Goal: Navigation & Orientation: Understand site structure

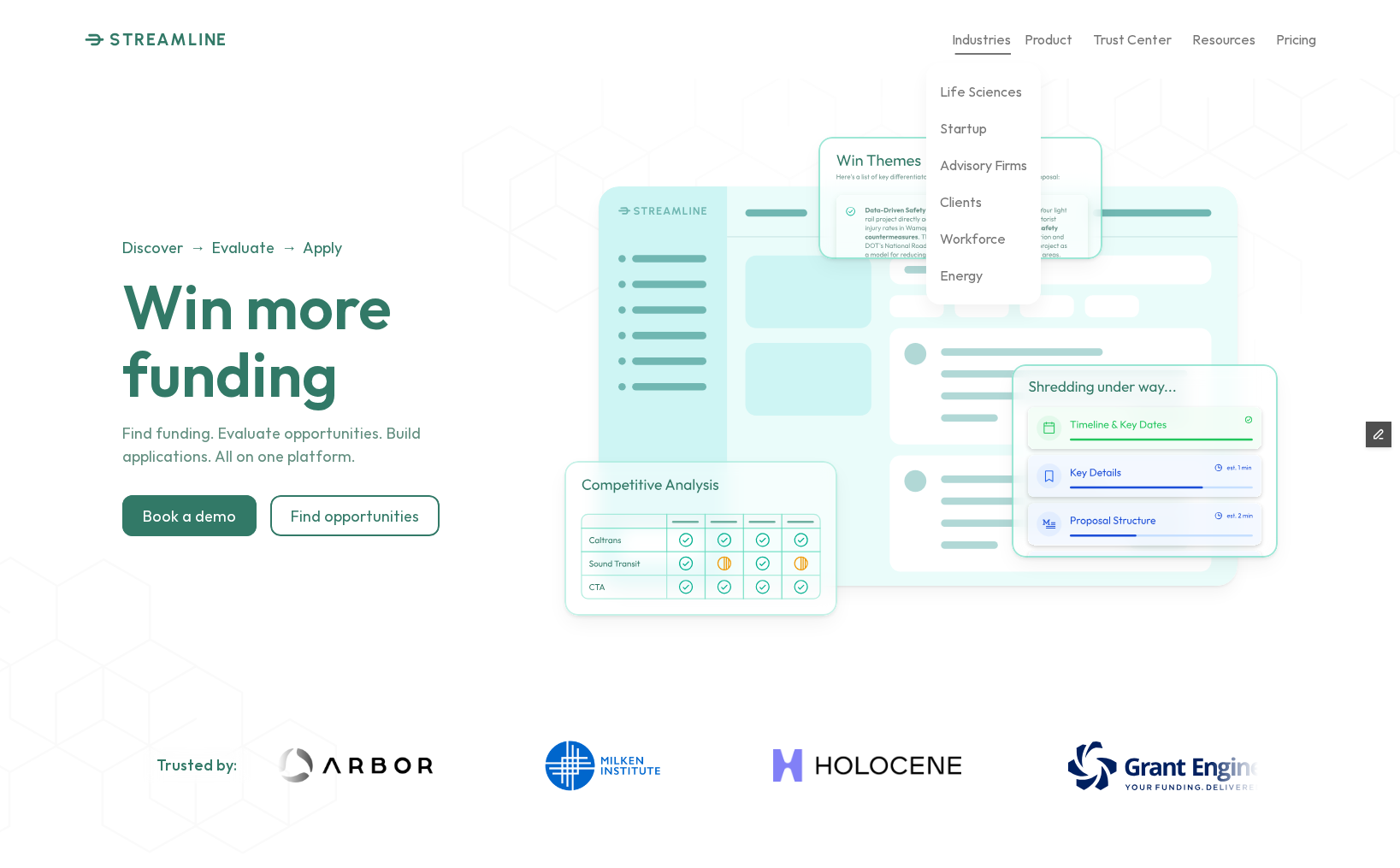
click at [986, 32] on p "Industries" at bounding box center [981, 38] width 59 height 16
click at [975, 90] on p "Life Sciences" at bounding box center [980, 90] width 82 height 16
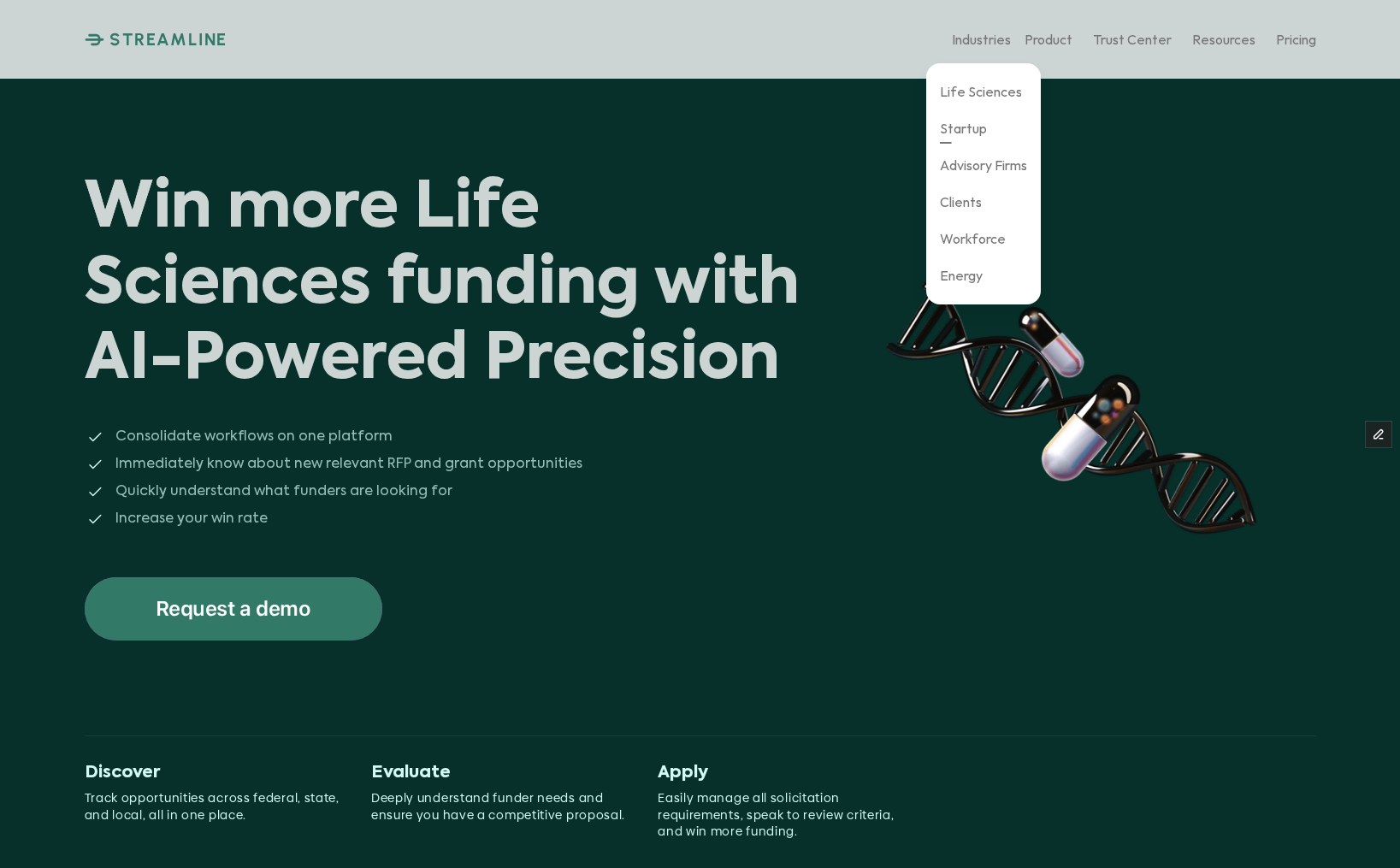
click at [968, 129] on p "Startup" at bounding box center [962, 128] width 47 height 16
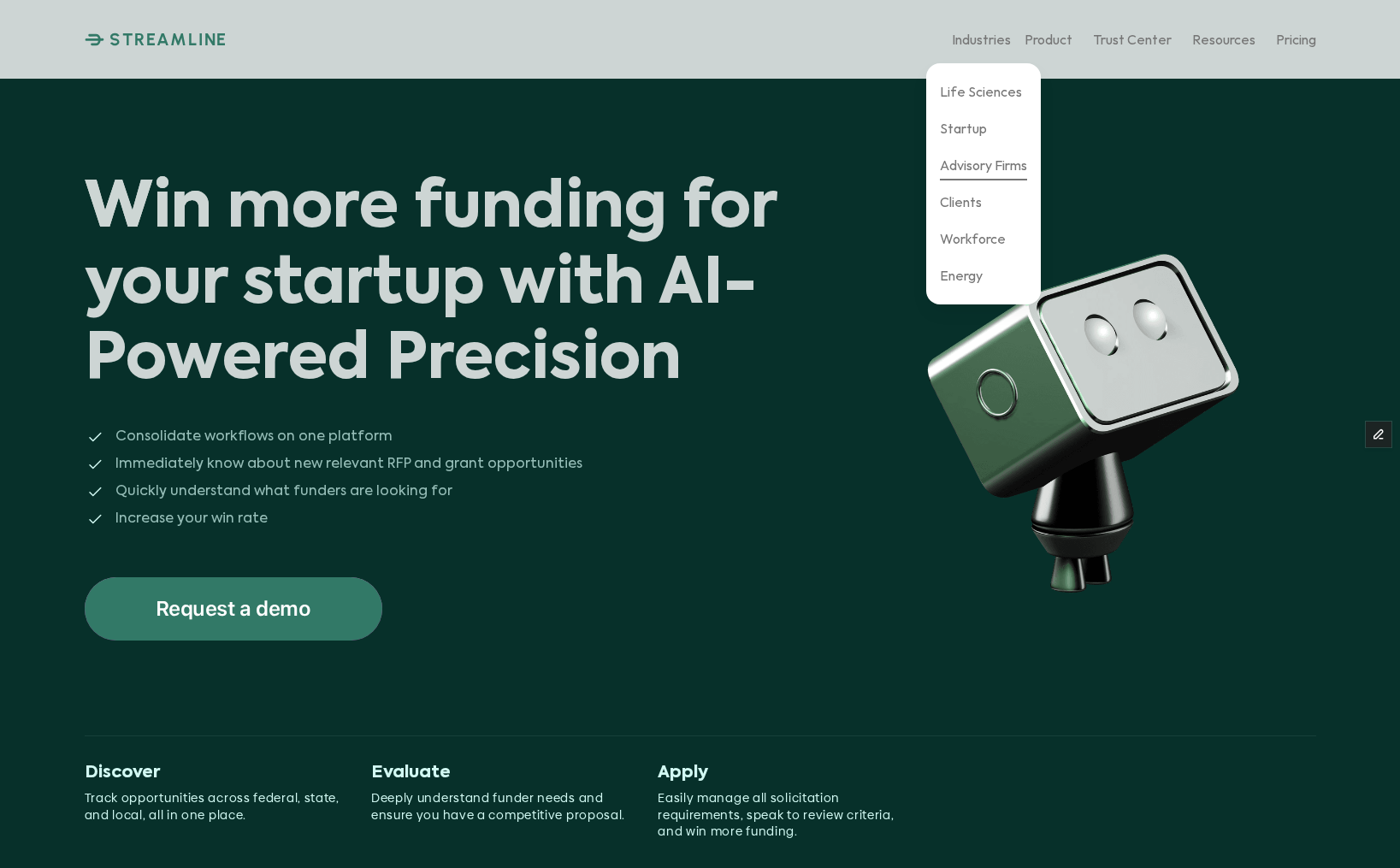
click at [981, 169] on p "Advisory Firms" at bounding box center [983, 164] width 88 height 16
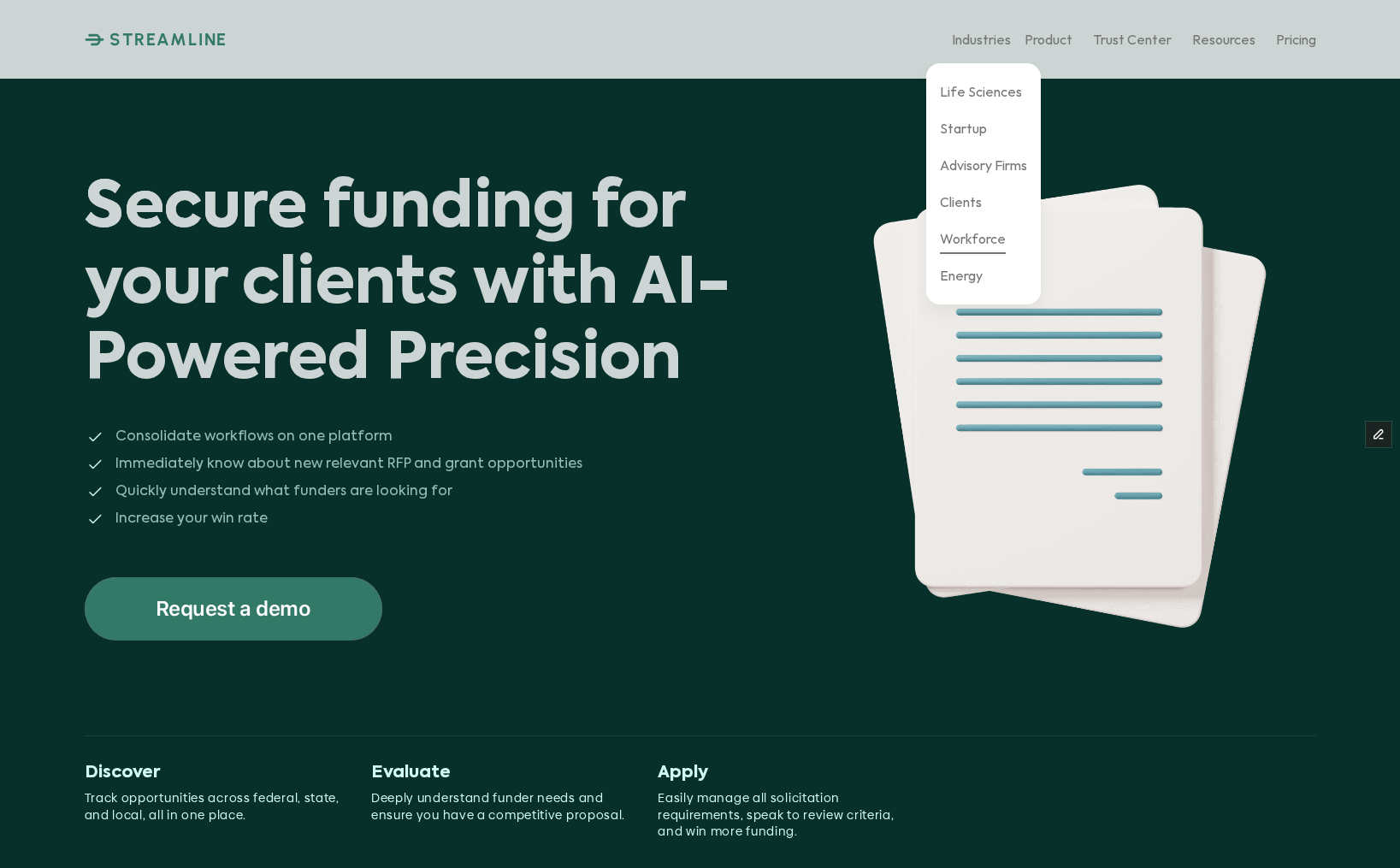
click at [969, 239] on p "Workforce" at bounding box center [972, 238] width 66 height 16
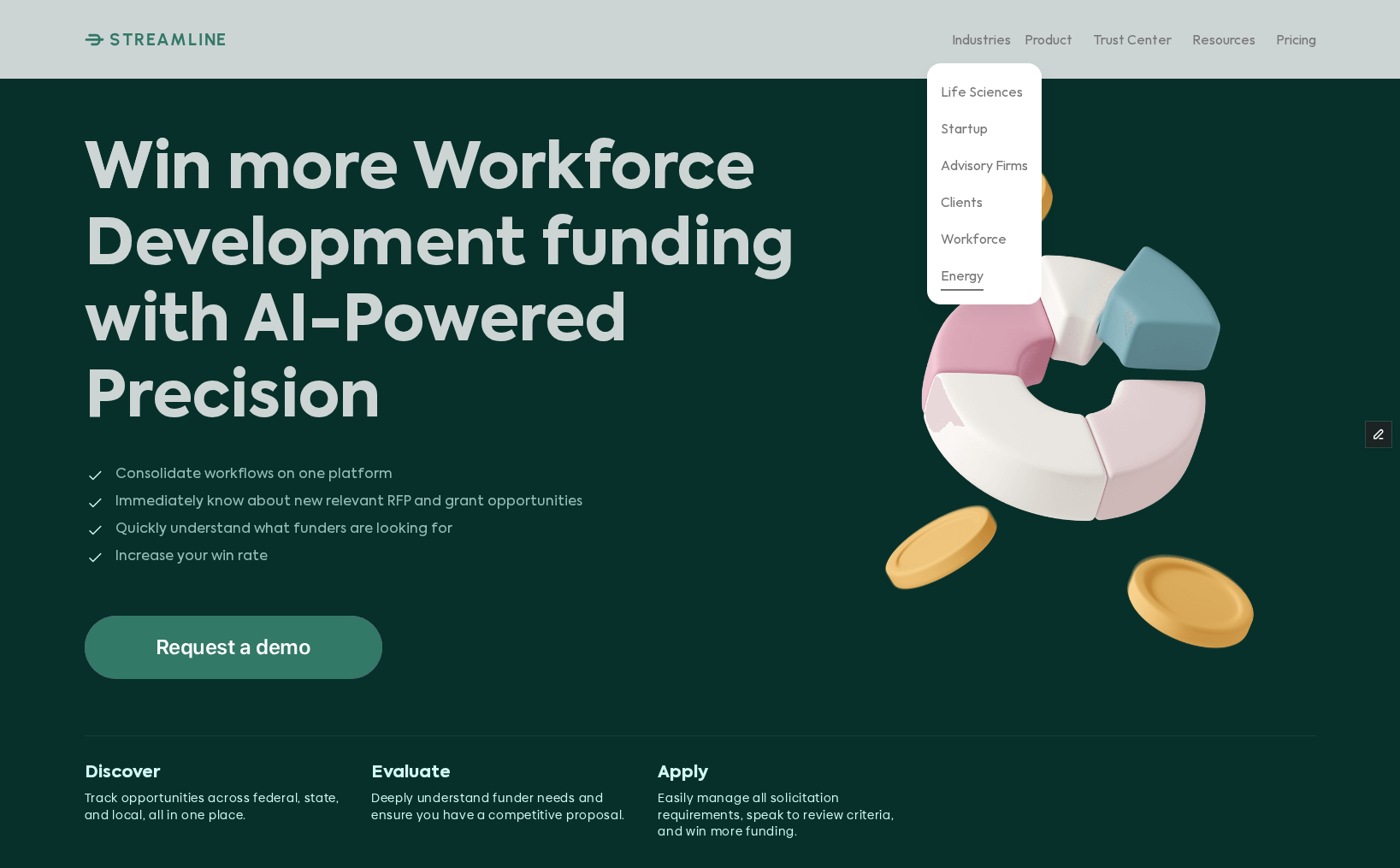
click at [972, 273] on p "Energy" at bounding box center [961, 274] width 43 height 16
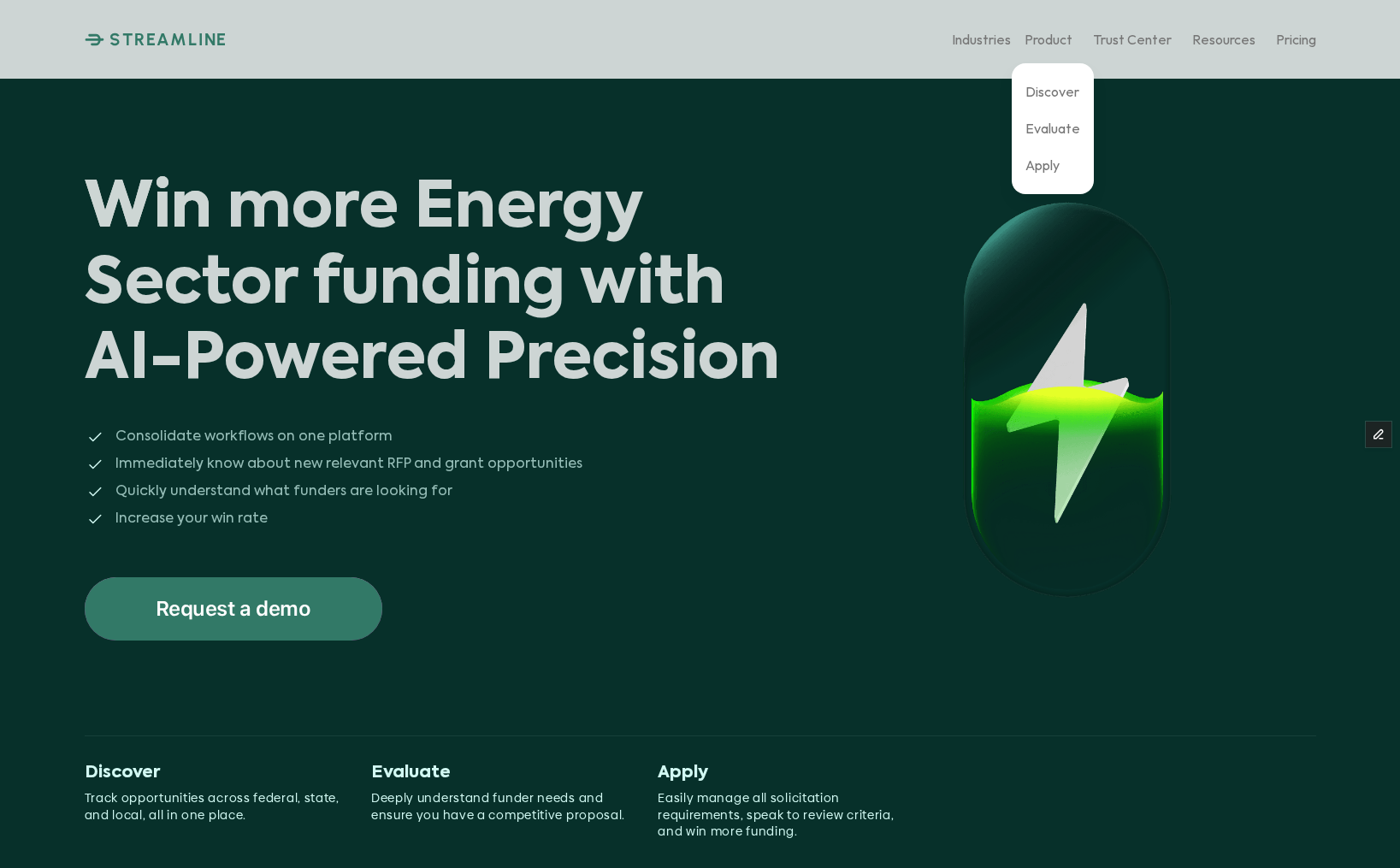
click at [1043, 88] on p "Discover" at bounding box center [1052, 90] width 54 height 16
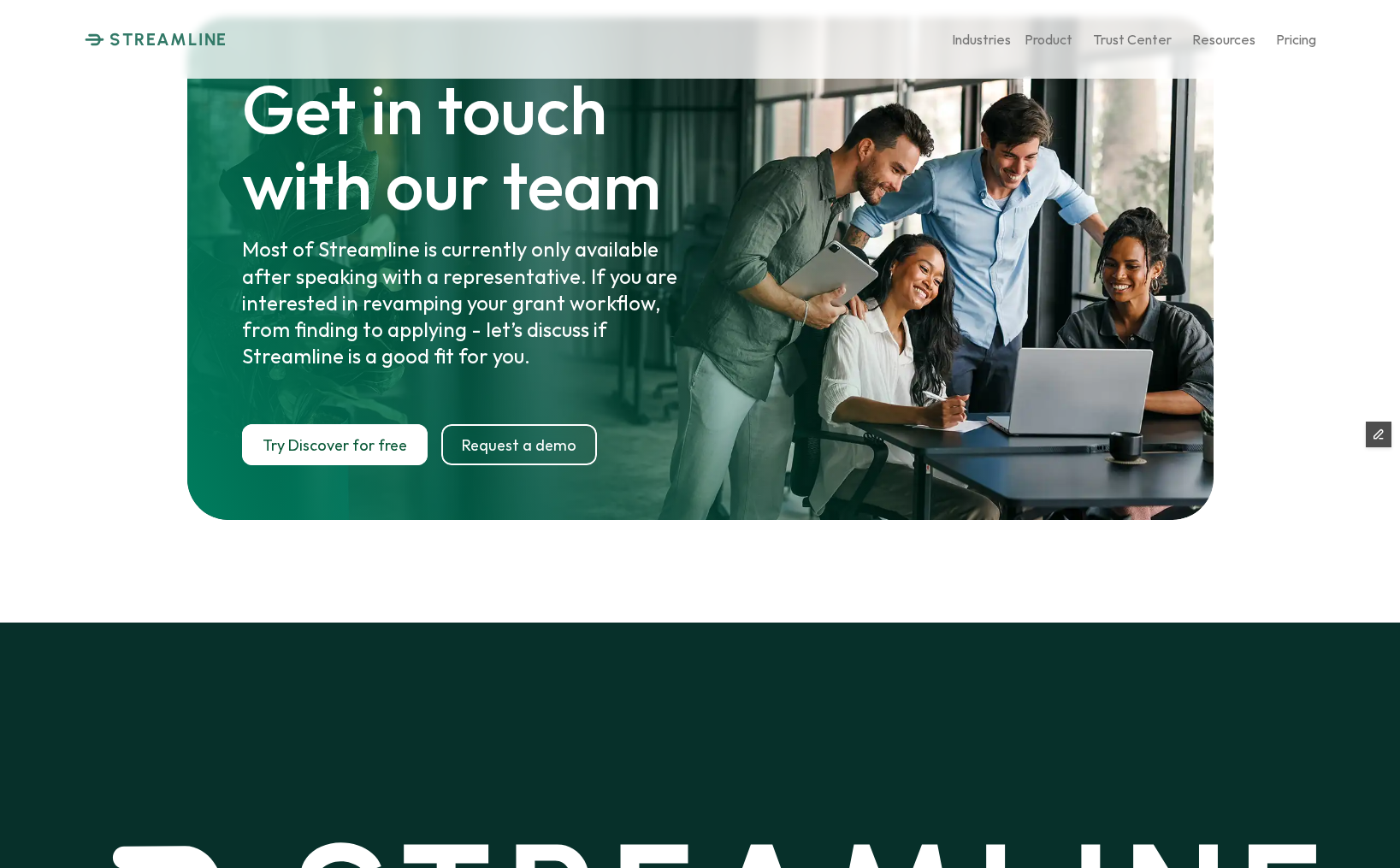
scroll to position [8877, 0]
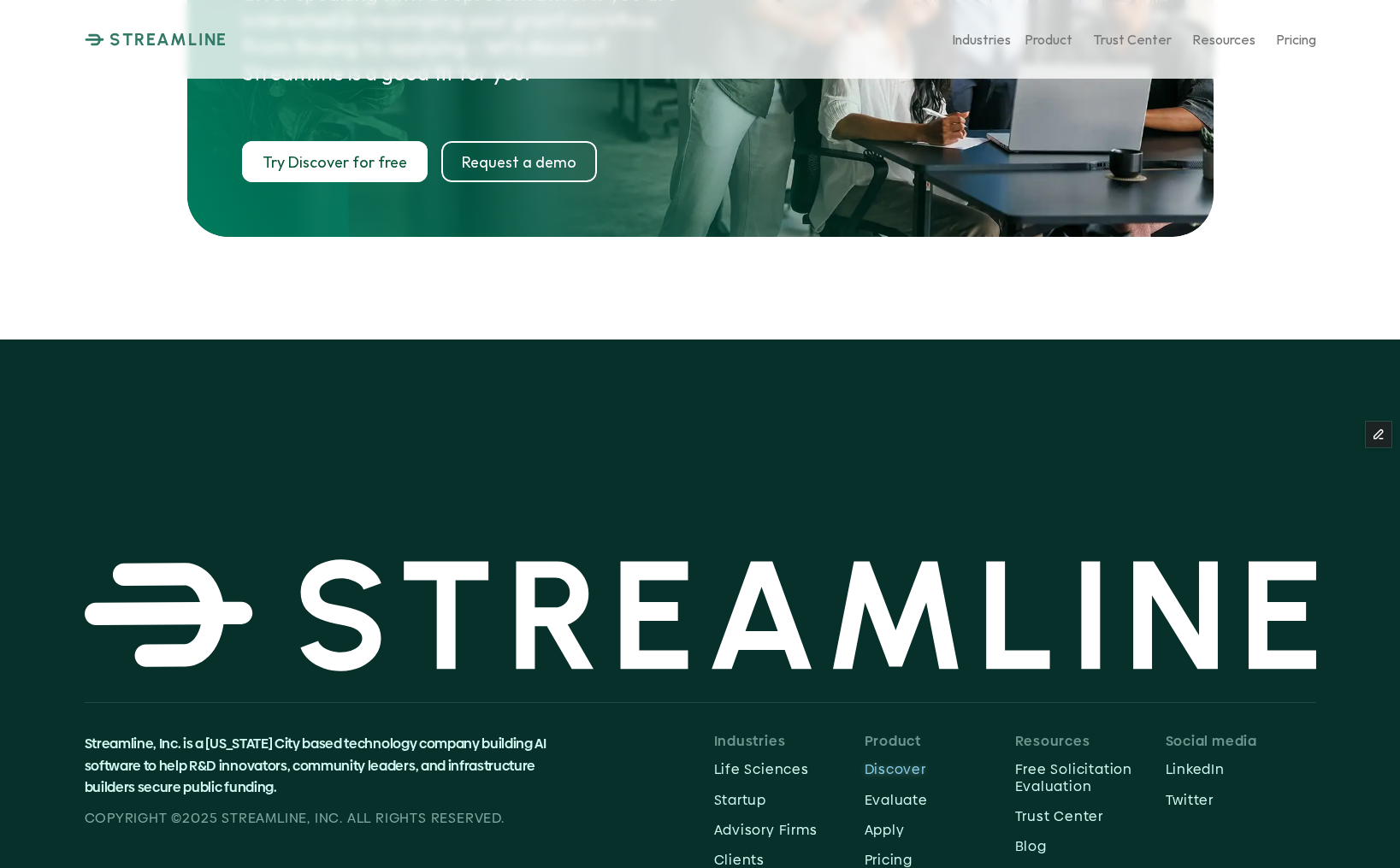
click at [893, 761] on p "Discover" at bounding box center [939, 769] width 150 height 16
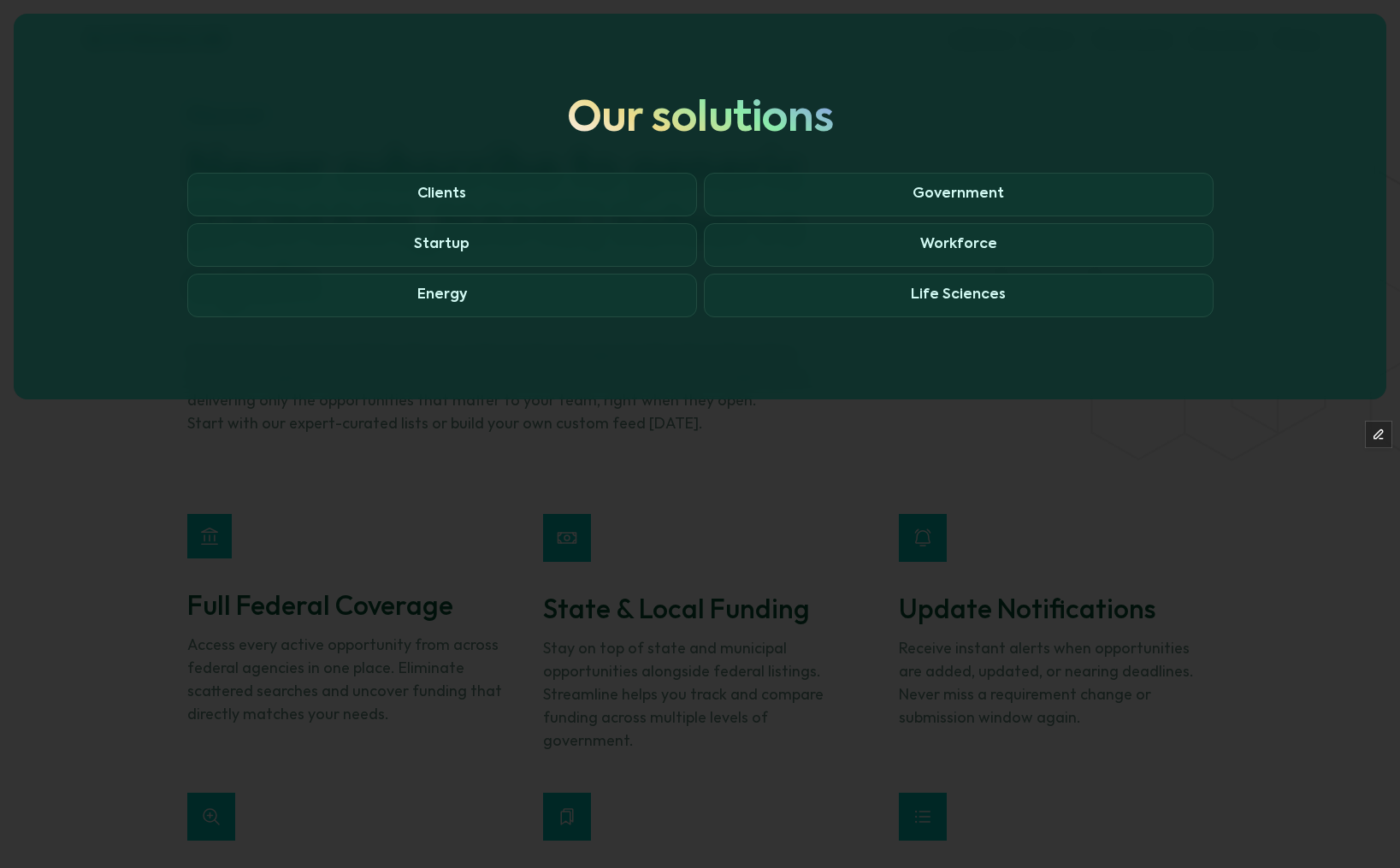
click at [786, 449] on div at bounding box center [700, 434] width 1400 height 868
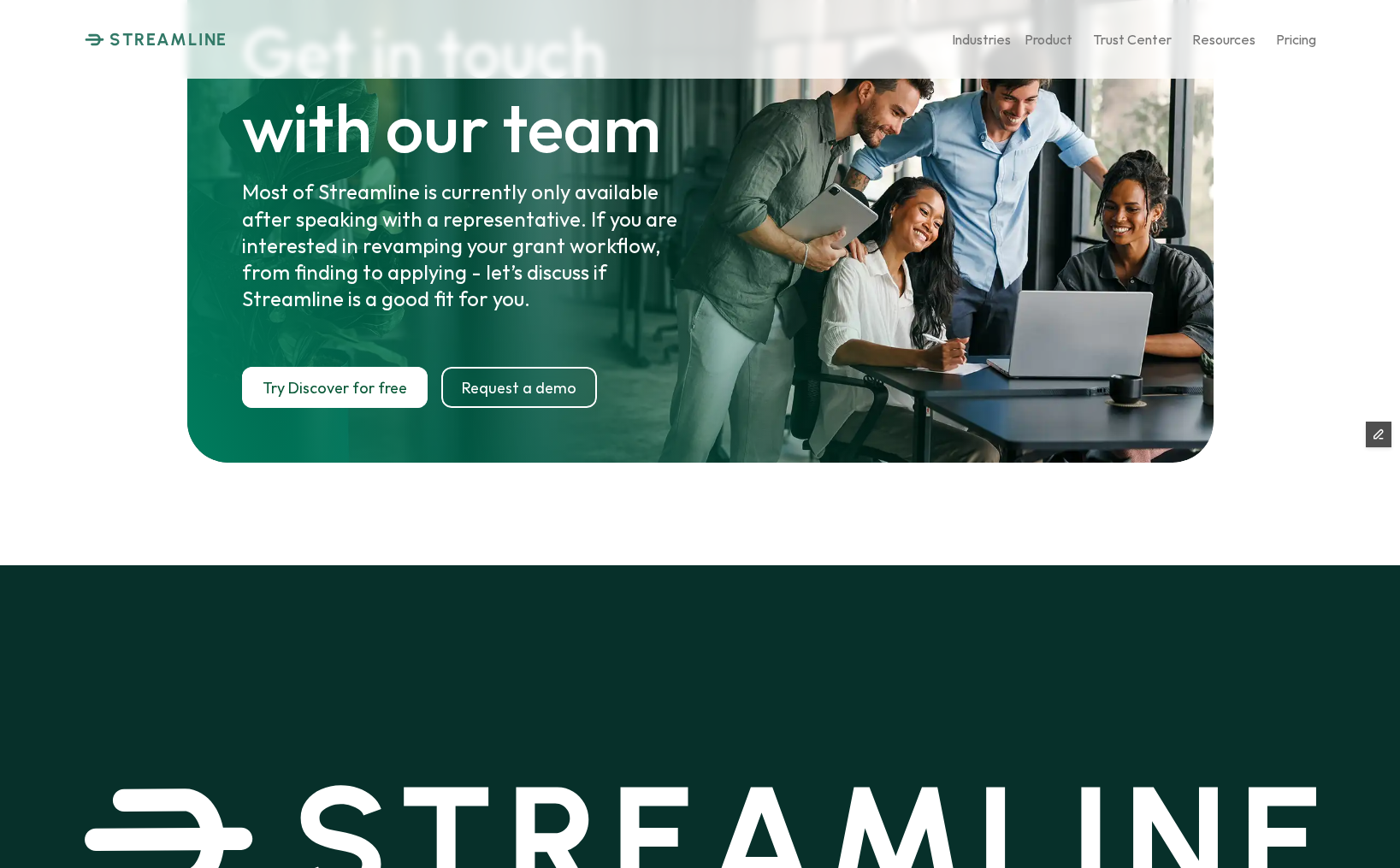
scroll to position [8877, 0]
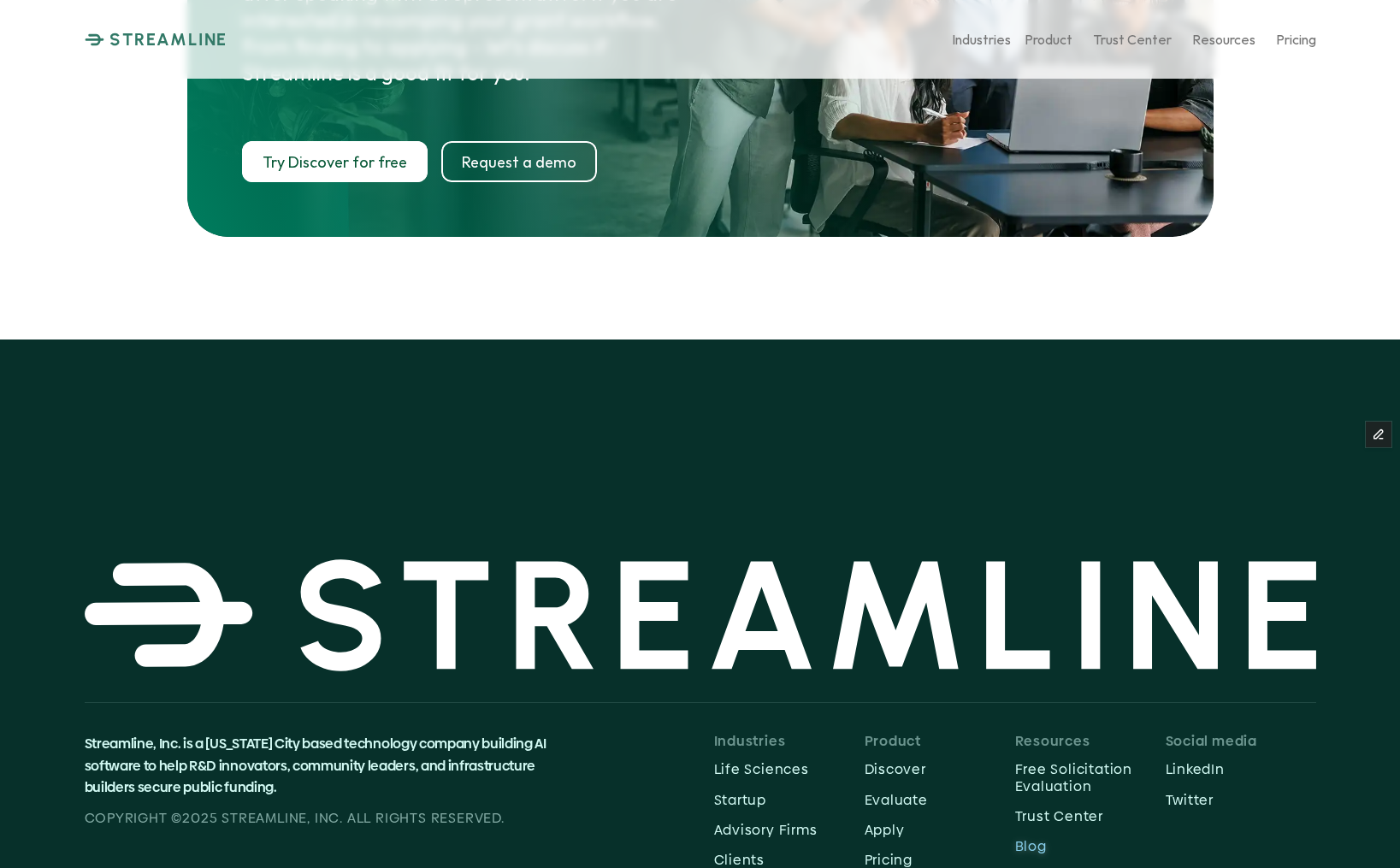
click at [1041, 838] on p "Blog" at bounding box center [1090, 845] width 150 height 16
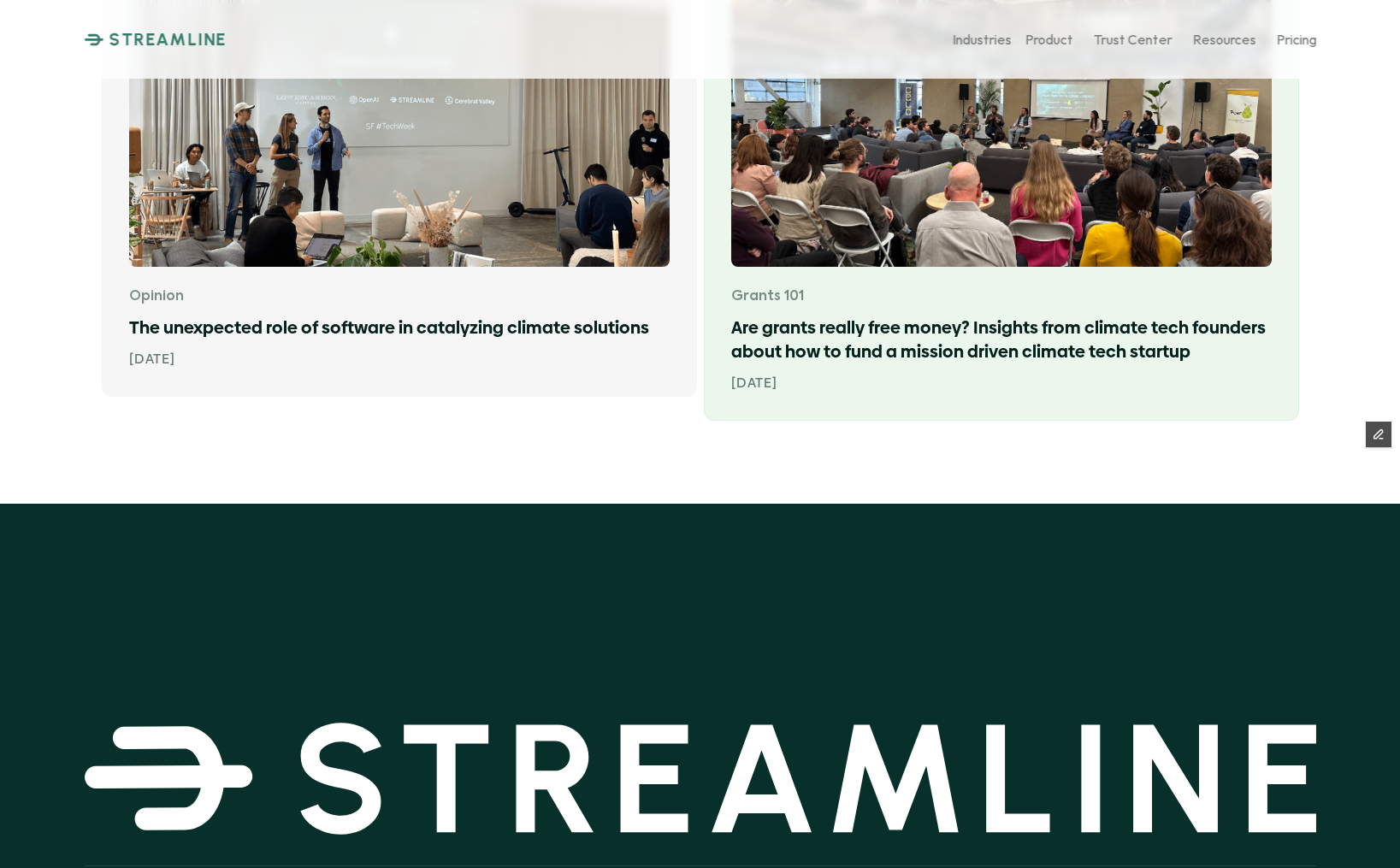
scroll to position [2835, 0]
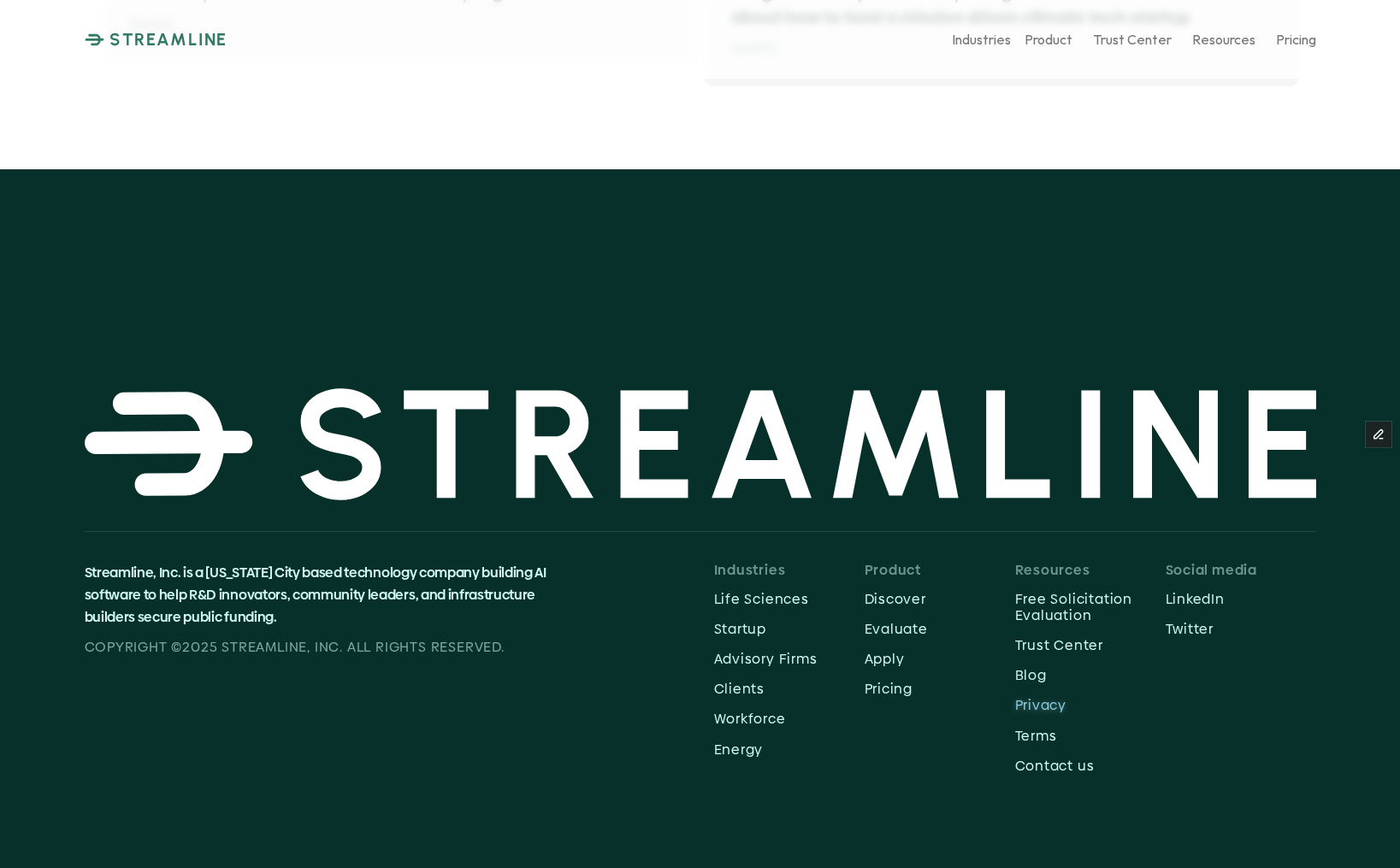
click at [1037, 702] on p "Privacy" at bounding box center [1090, 704] width 150 height 16
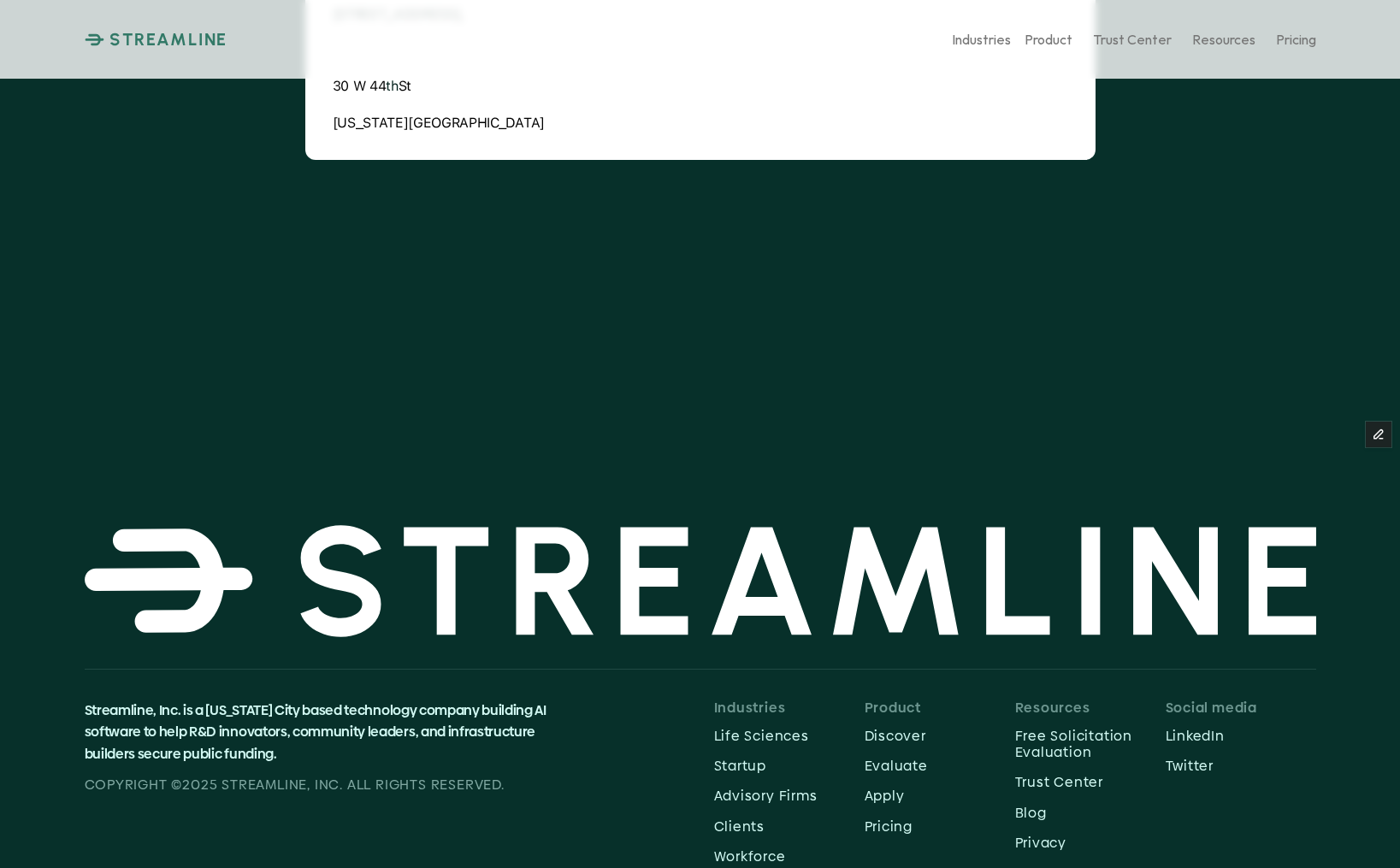
scroll to position [699, 0]
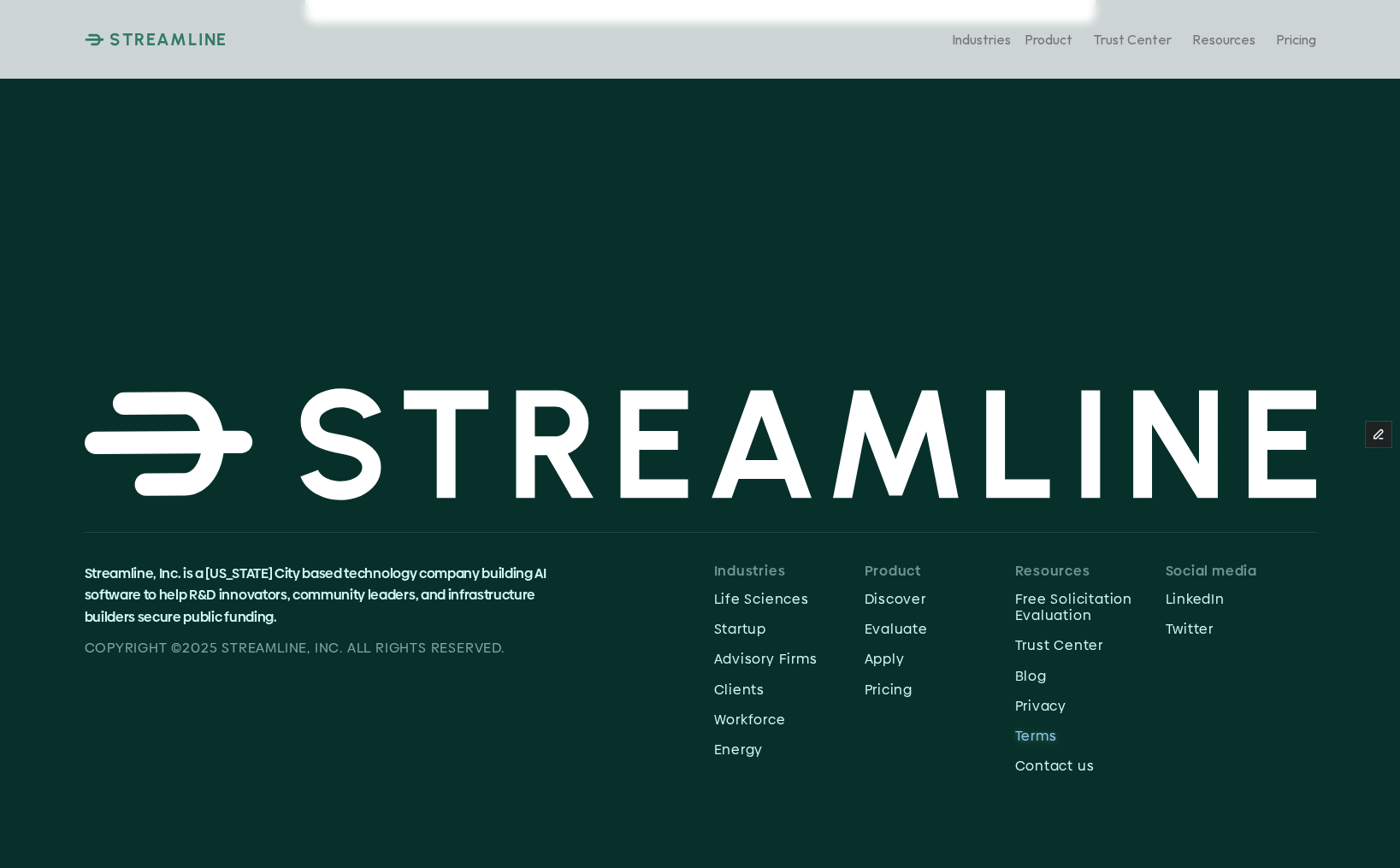
click at [1030, 736] on p "Terms" at bounding box center [1090, 735] width 150 height 16
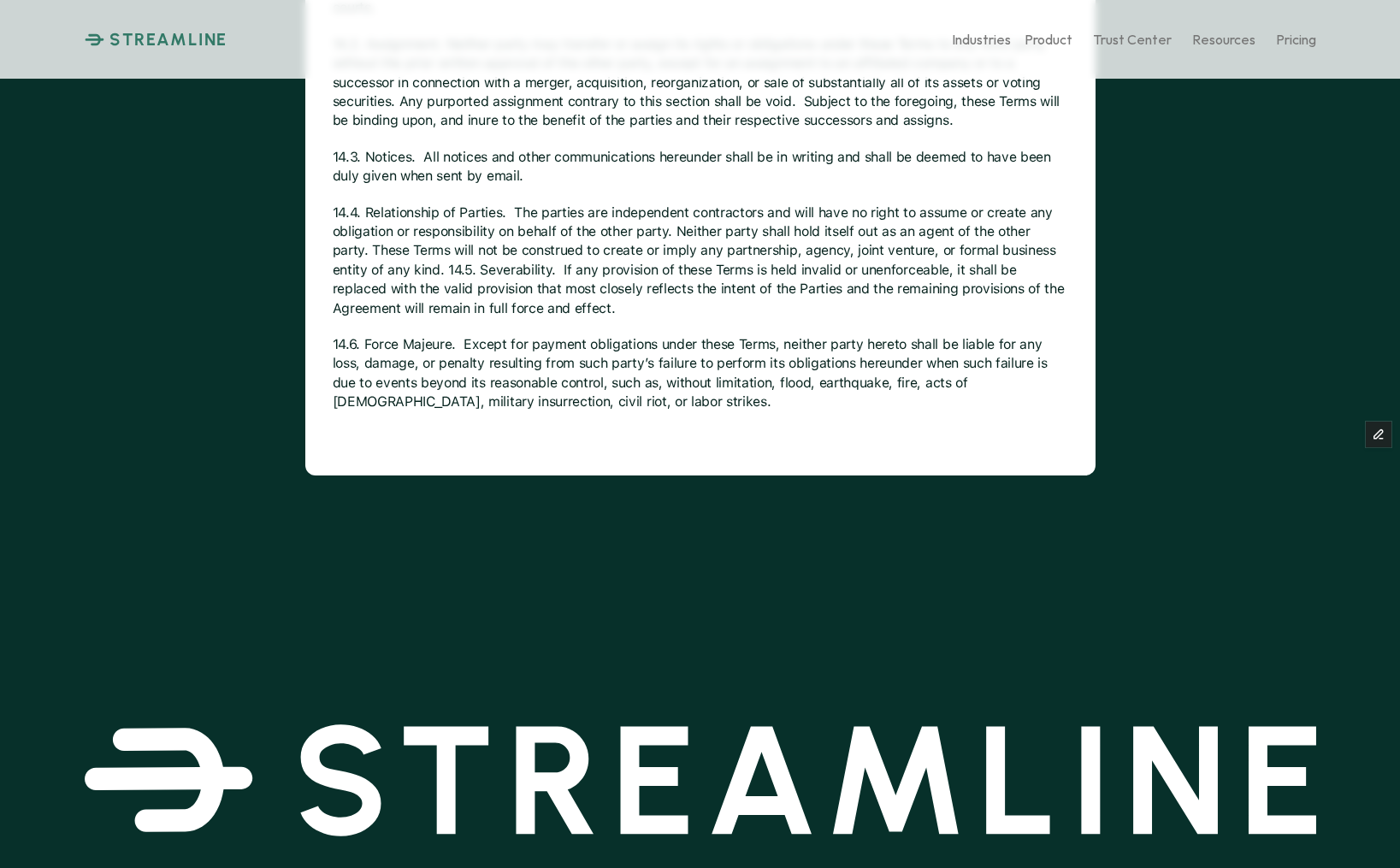
scroll to position [699, 0]
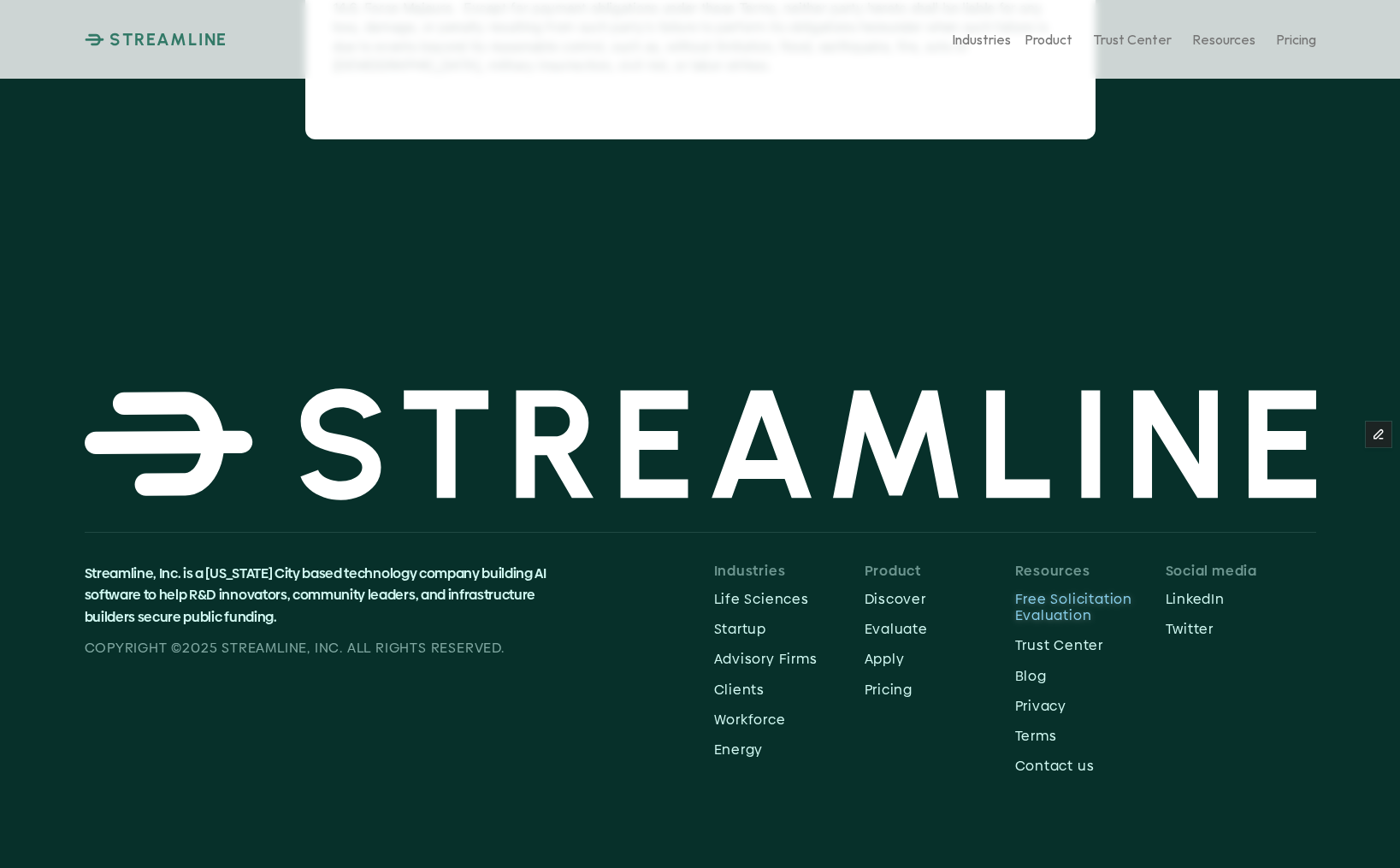
click at [1089, 597] on p "Free Solicitation Evaluation" at bounding box center [1090, 607] width 150 height 32
click at [1055, 602] on p "Free Solicitation Evaluation" at bounding box center [1090, 607] width 150 height 32
click at [1076, 647] on p "Trust Center" at bounding box center [1090, 644] width 150 height 16
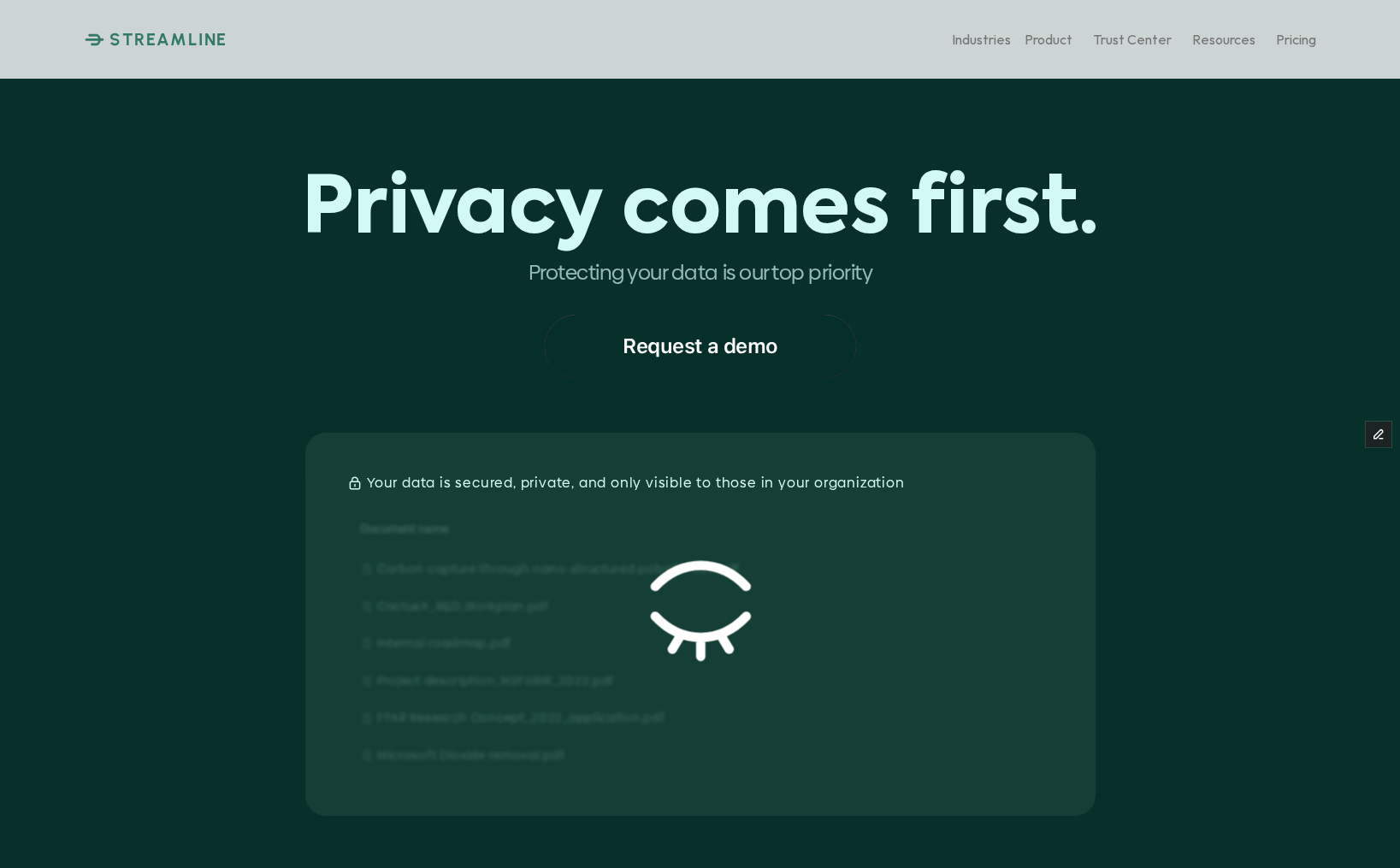
click at [747, 350] on p "Request a demo" at bounding box center [700, 345] width 155 height 22
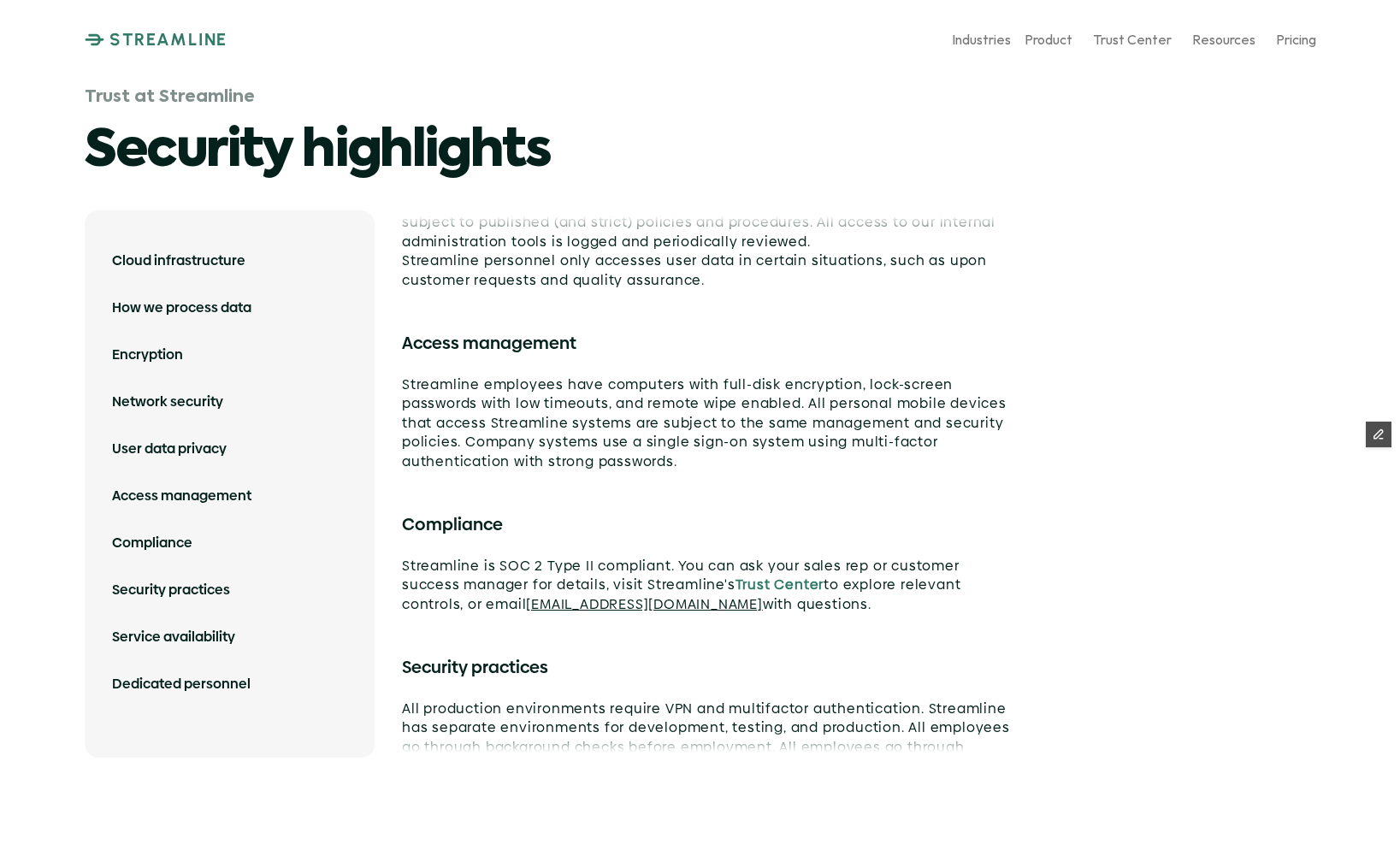
scroll to position [1134, 0]
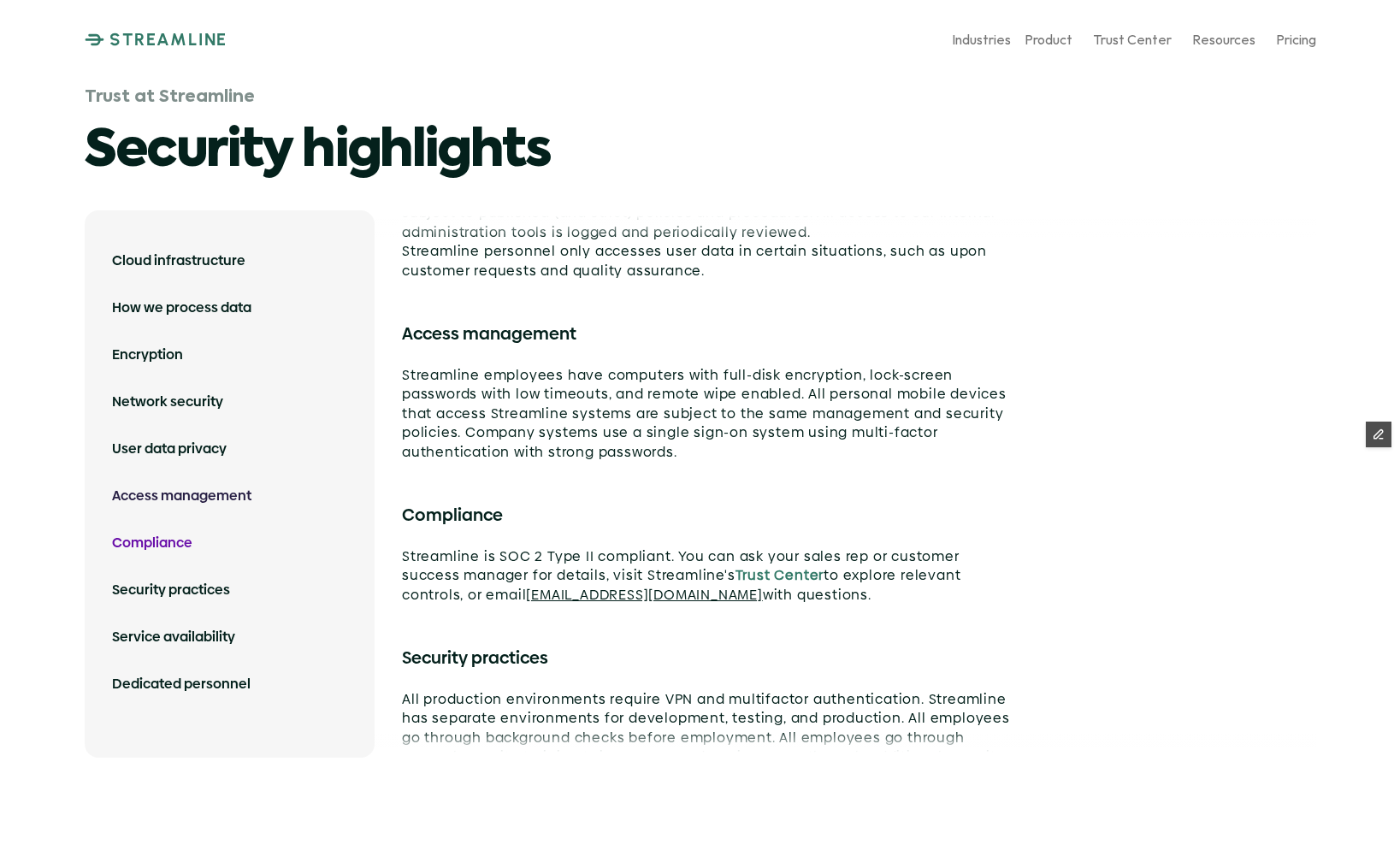
click at [140, 520] on link "Compliance" at bounding box center [229, 542] width 235 height 47
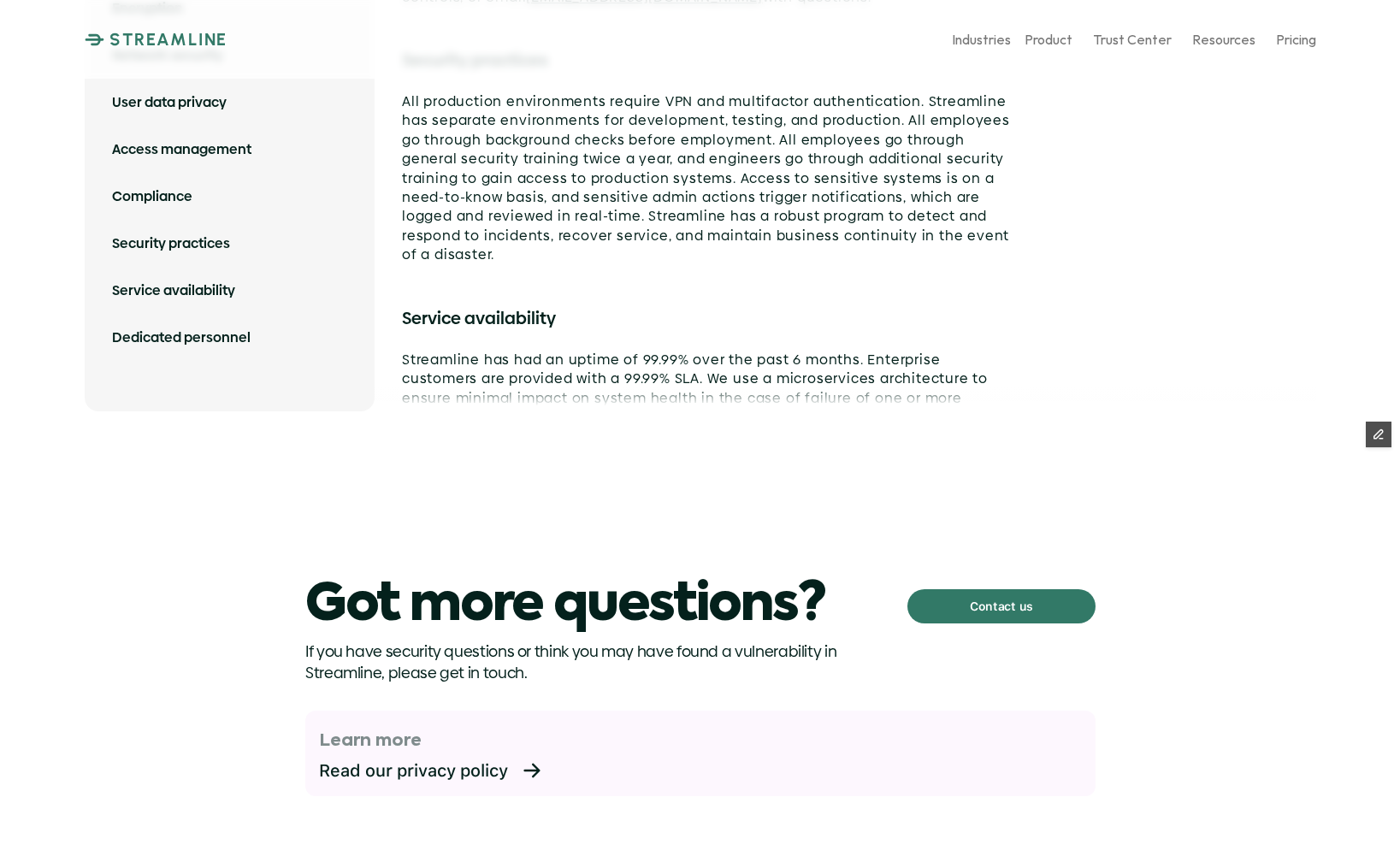
scroll to position [3747, 0]
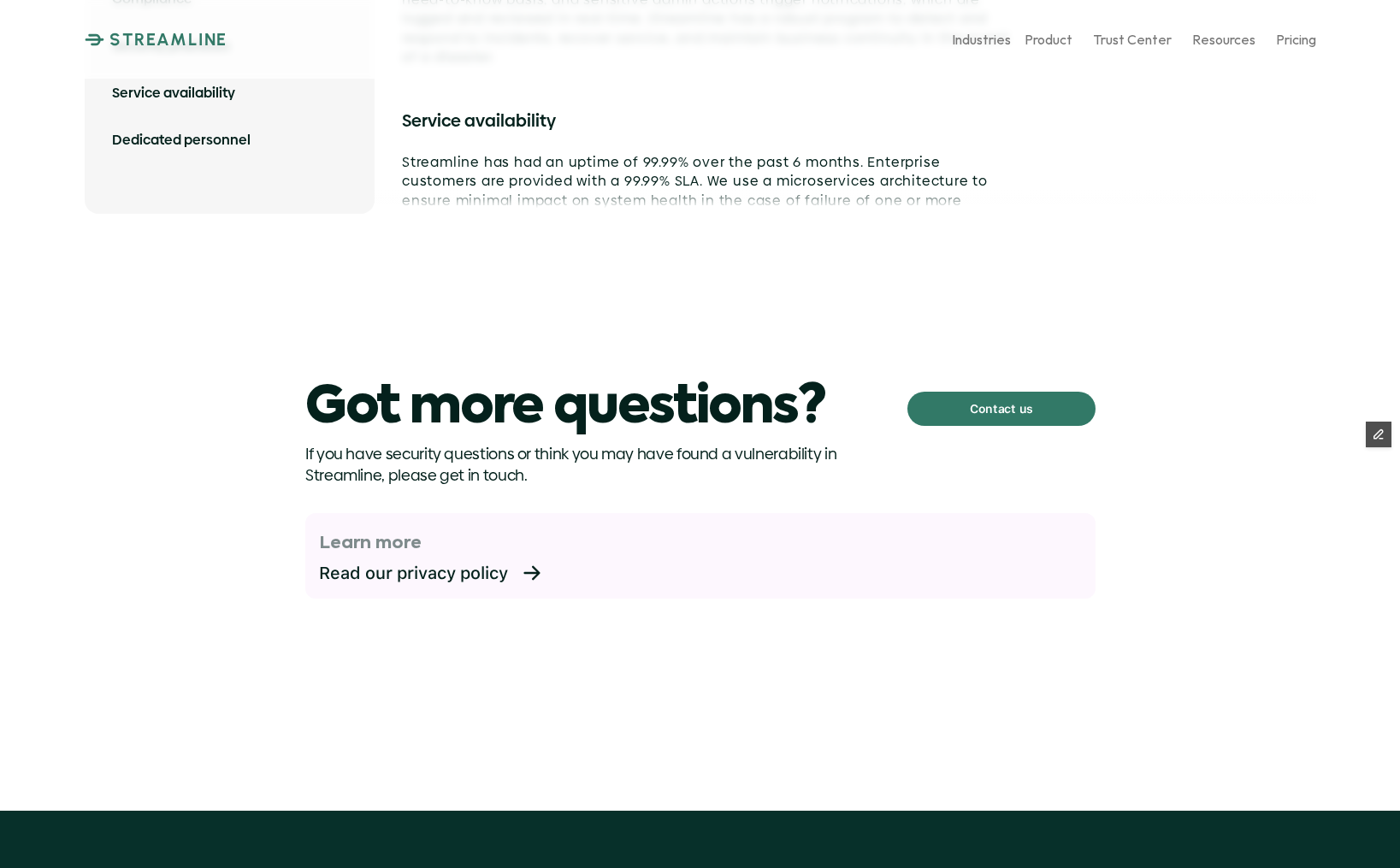
click at [985, 398] on p "Contact us" at bounding box center [1000, 408] width 63 height 22
click at [469, 564] on p "Read our privacy policy" at bounding box center [420, 573] width 203 height 21
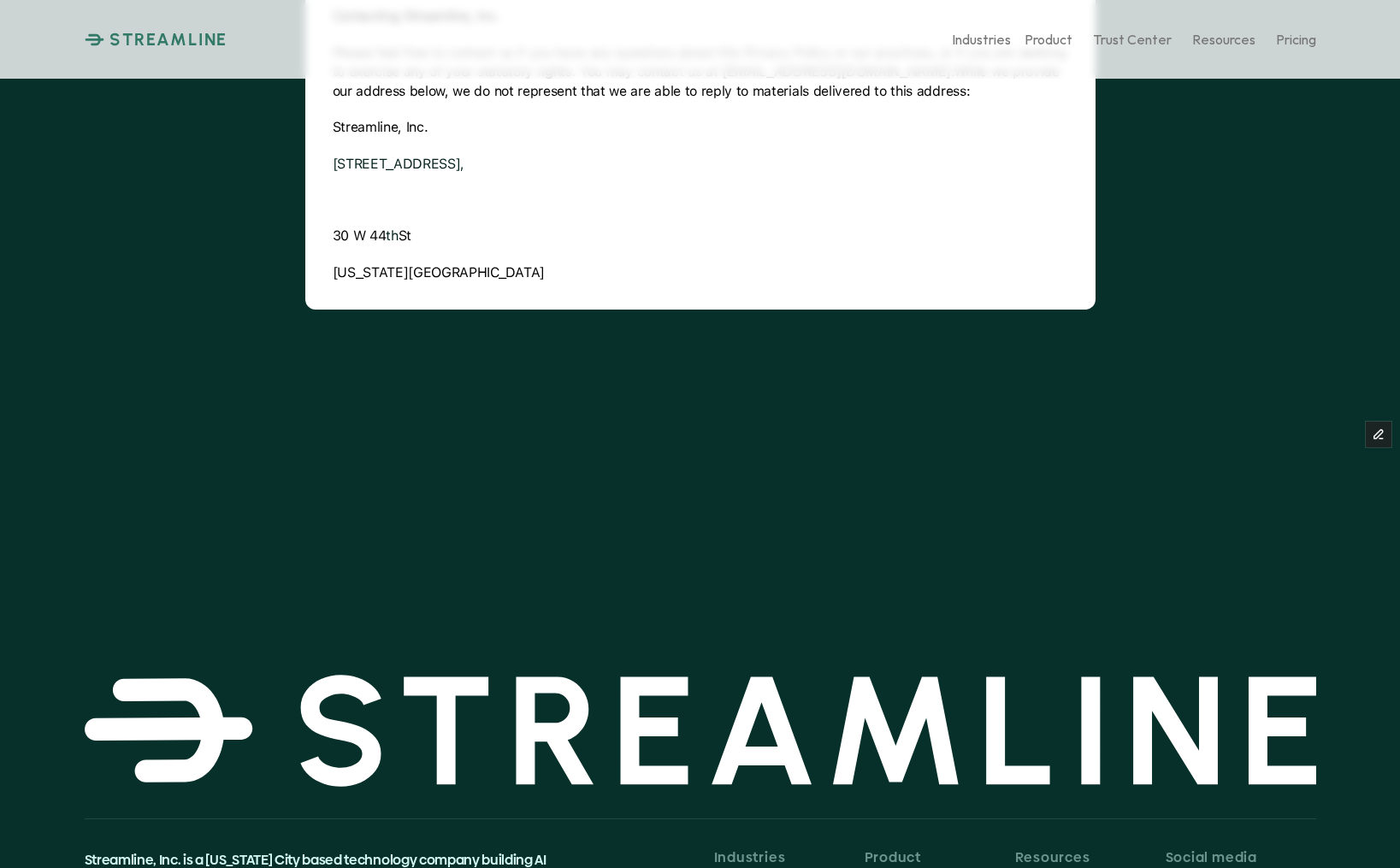
scroll to position [699, 0]
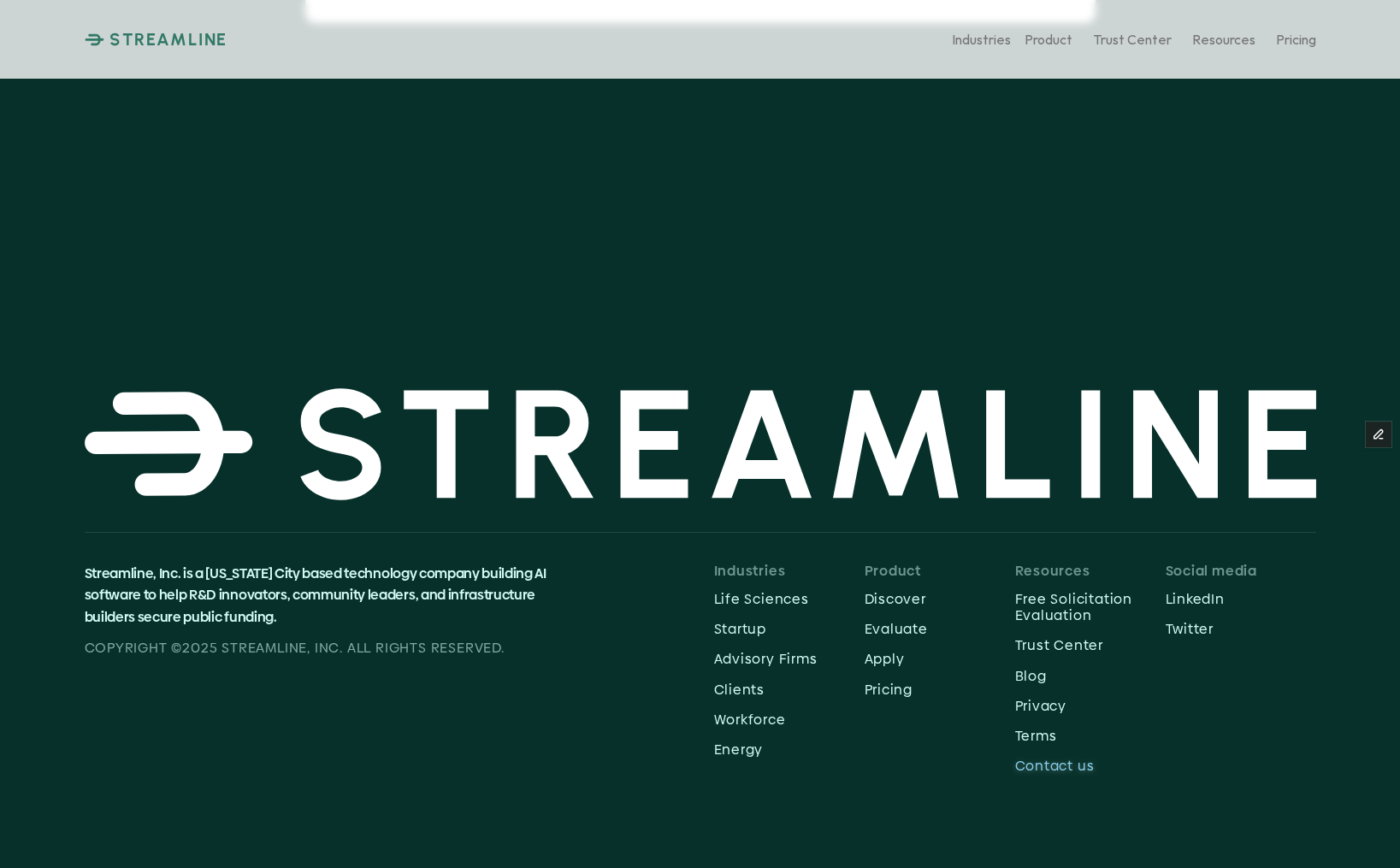
click at [1052, 761] on p "Contact us" at bounding box center [1090, 765] width 150 height 16
click at [1375, 433] on icon "button" at bounding box center [1378, 433] width 9 height 9
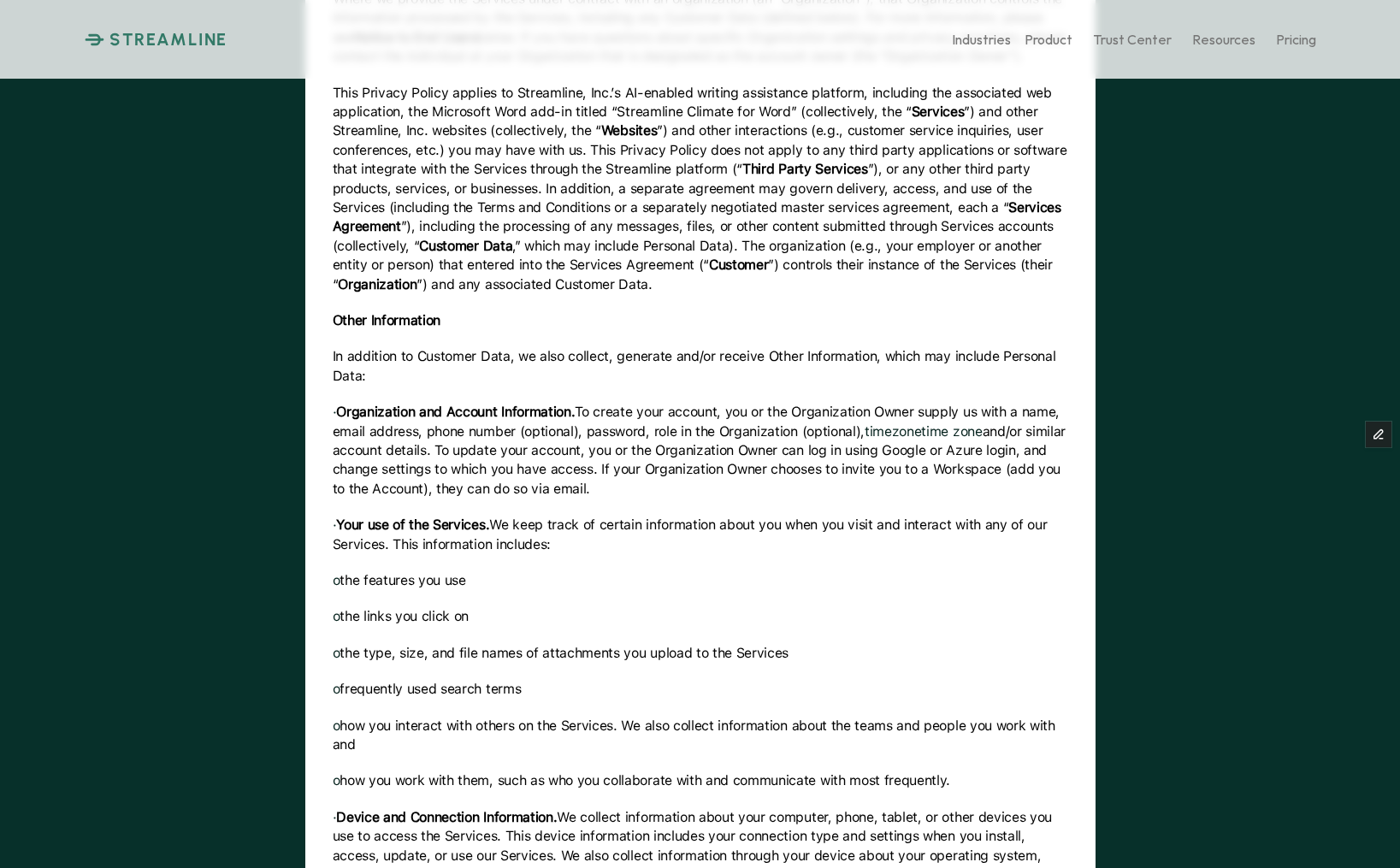
scroll to position [0, 0]
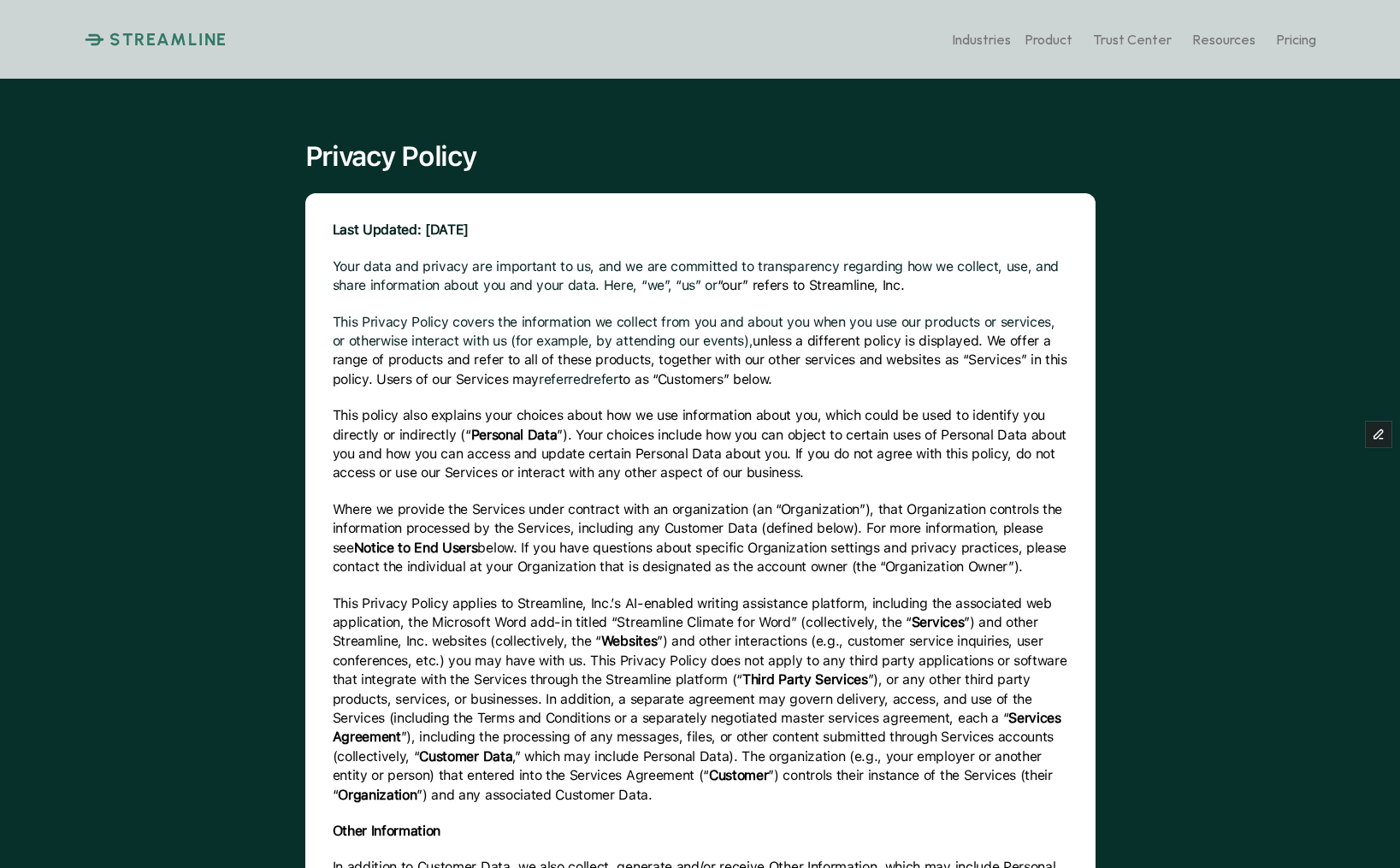
click at [1181, 103] on div "Privacy Policy Last Updated: September 19, 2025 Your data and privacy are impor…" at bounding box center [700, 434] width 1400 height 868
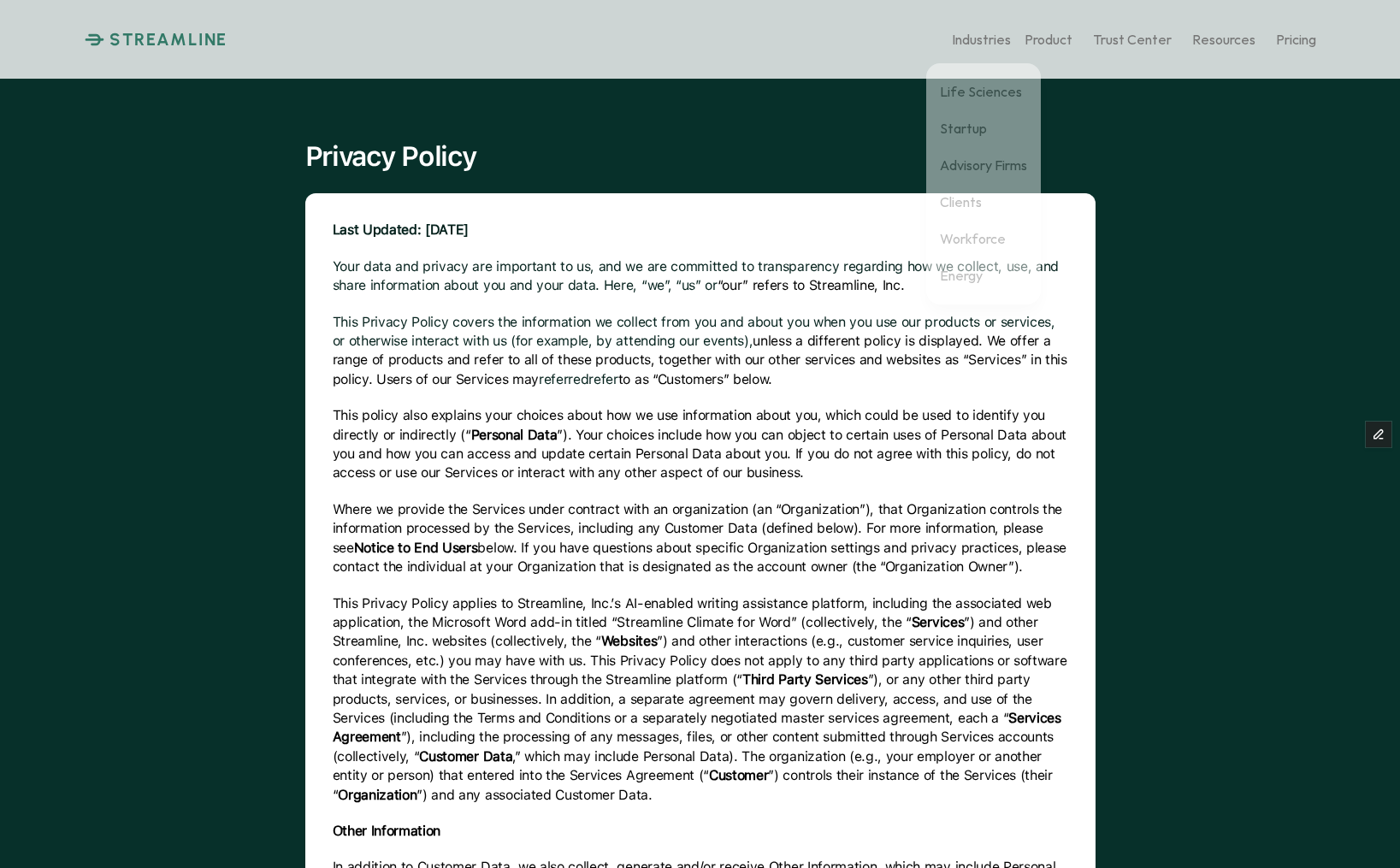
click at [1005, 46] on p "Industries" at bounding box center [981, 38] width 59 height 16
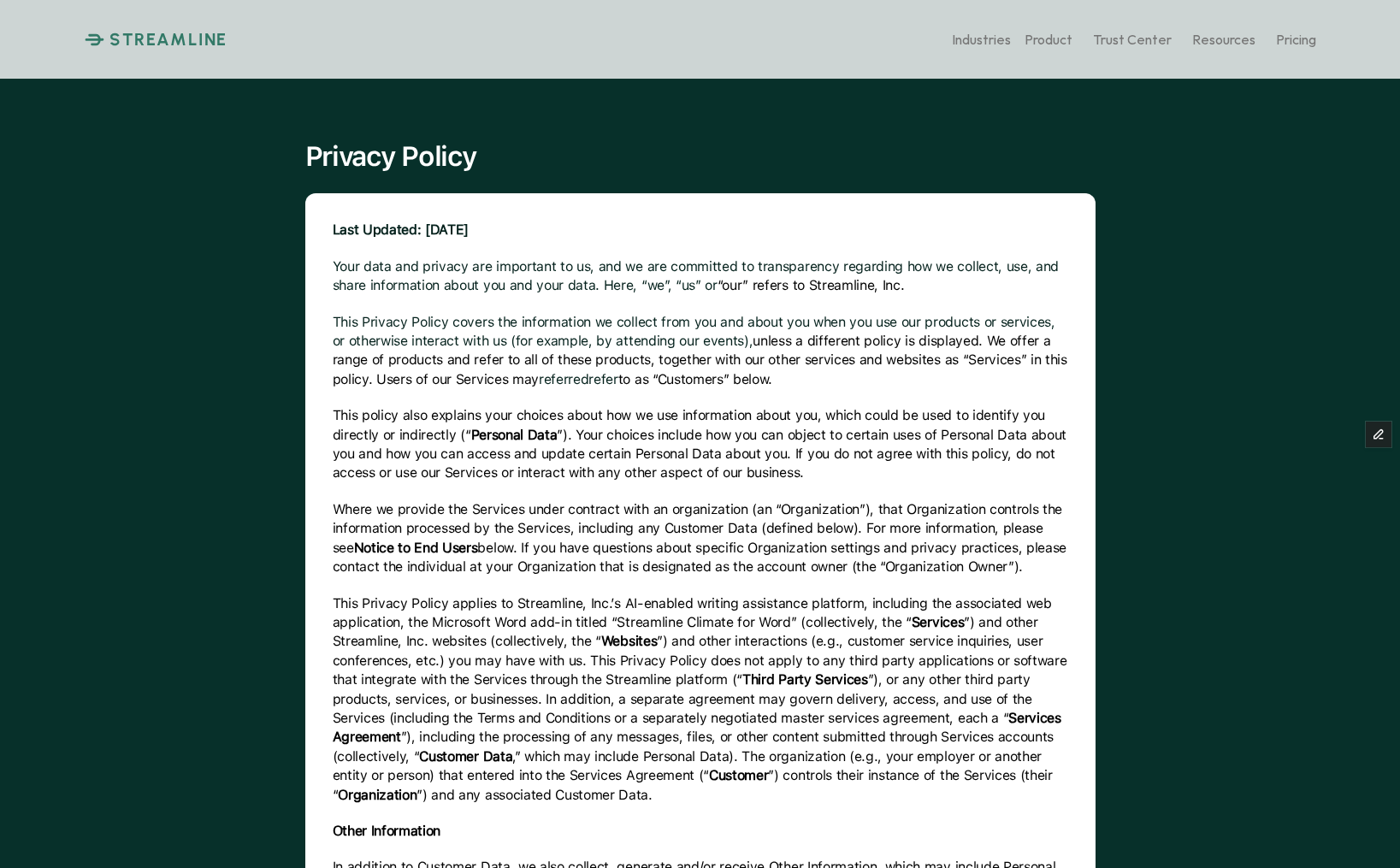
click at [175, 42] on p "STREAMLINE" at bounding box center [168, 40] width 118 height 21
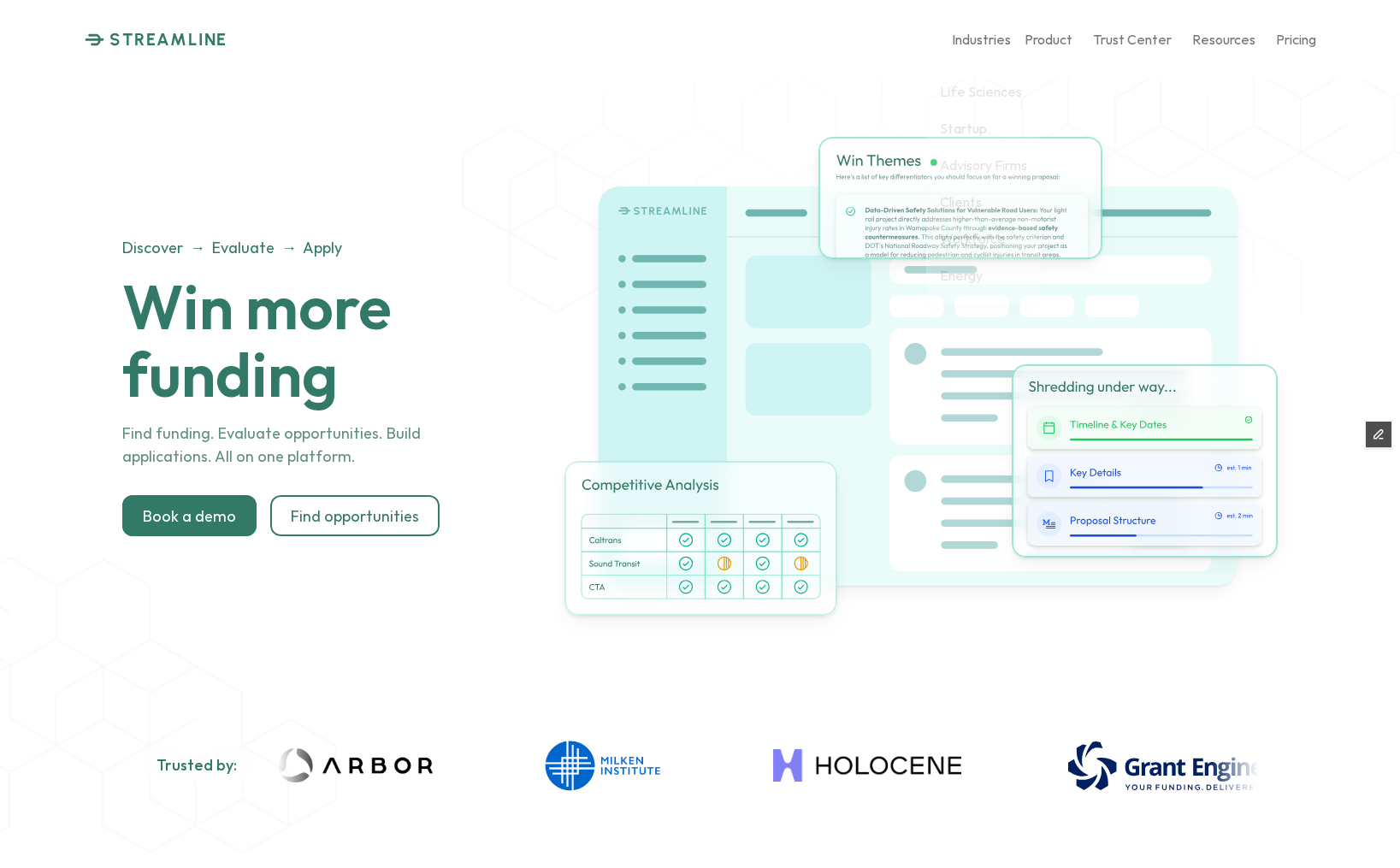
click at [987, 42] on p "Industries" at bounding box center [981, 38] width 59 height 16
click at [972, 99] on p "Life Sciences" at bounding box center [980, 90] width 82 height 16
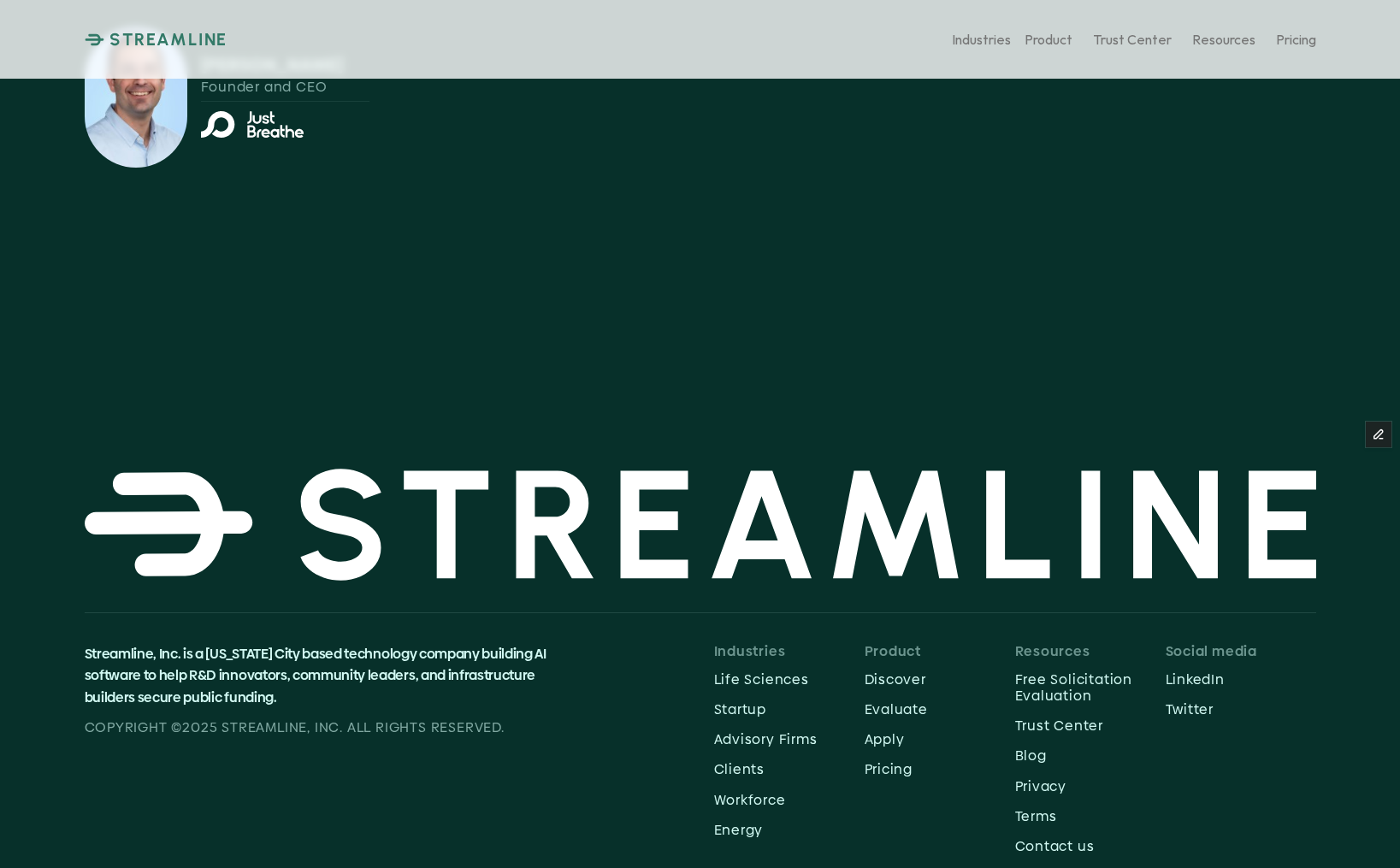
scroll to position [6638, 0]
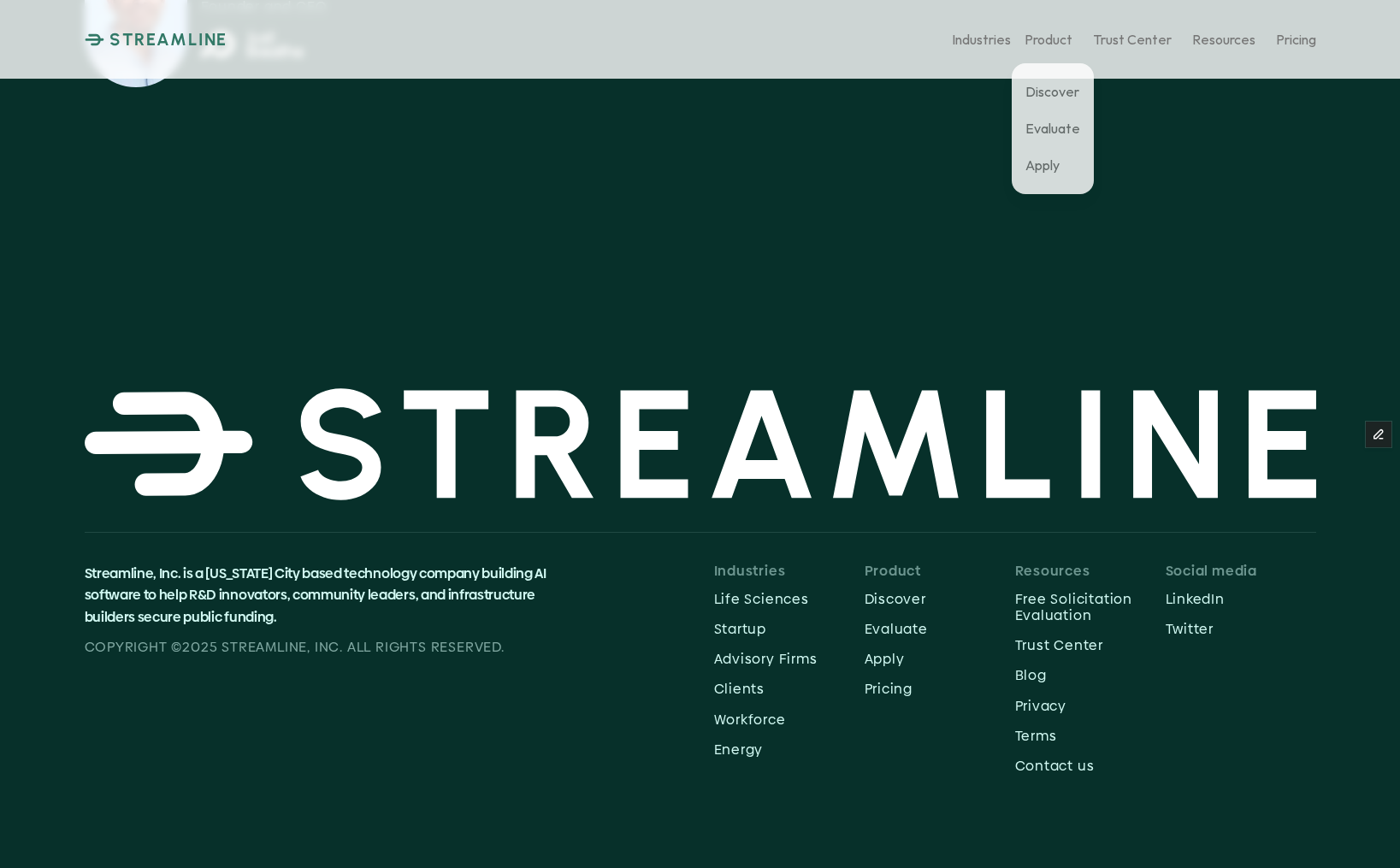
click at [1055, 46] on p "Product" at bounding box center [1048, 38] width 48 height 16
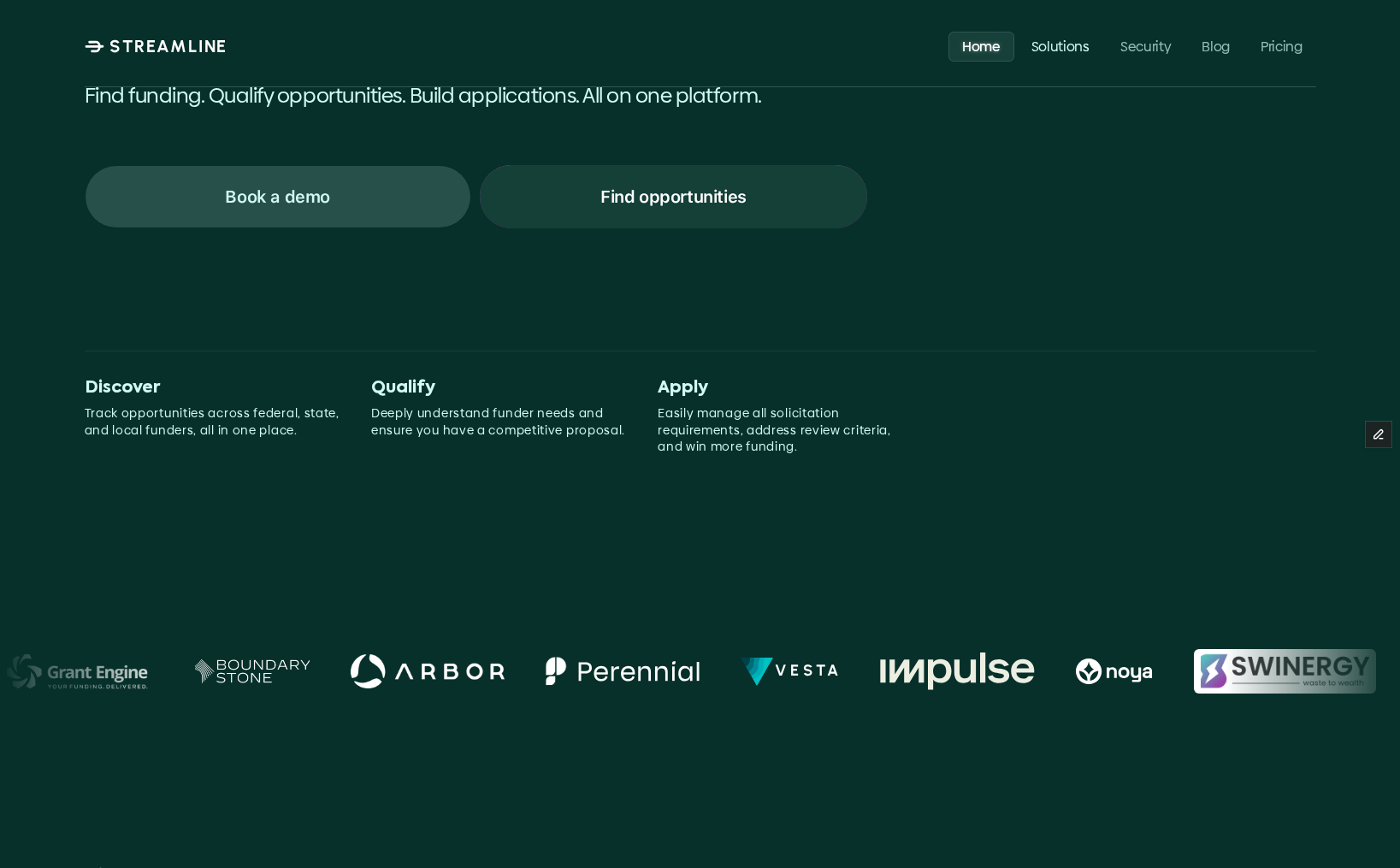
scroll to position [301, 0]
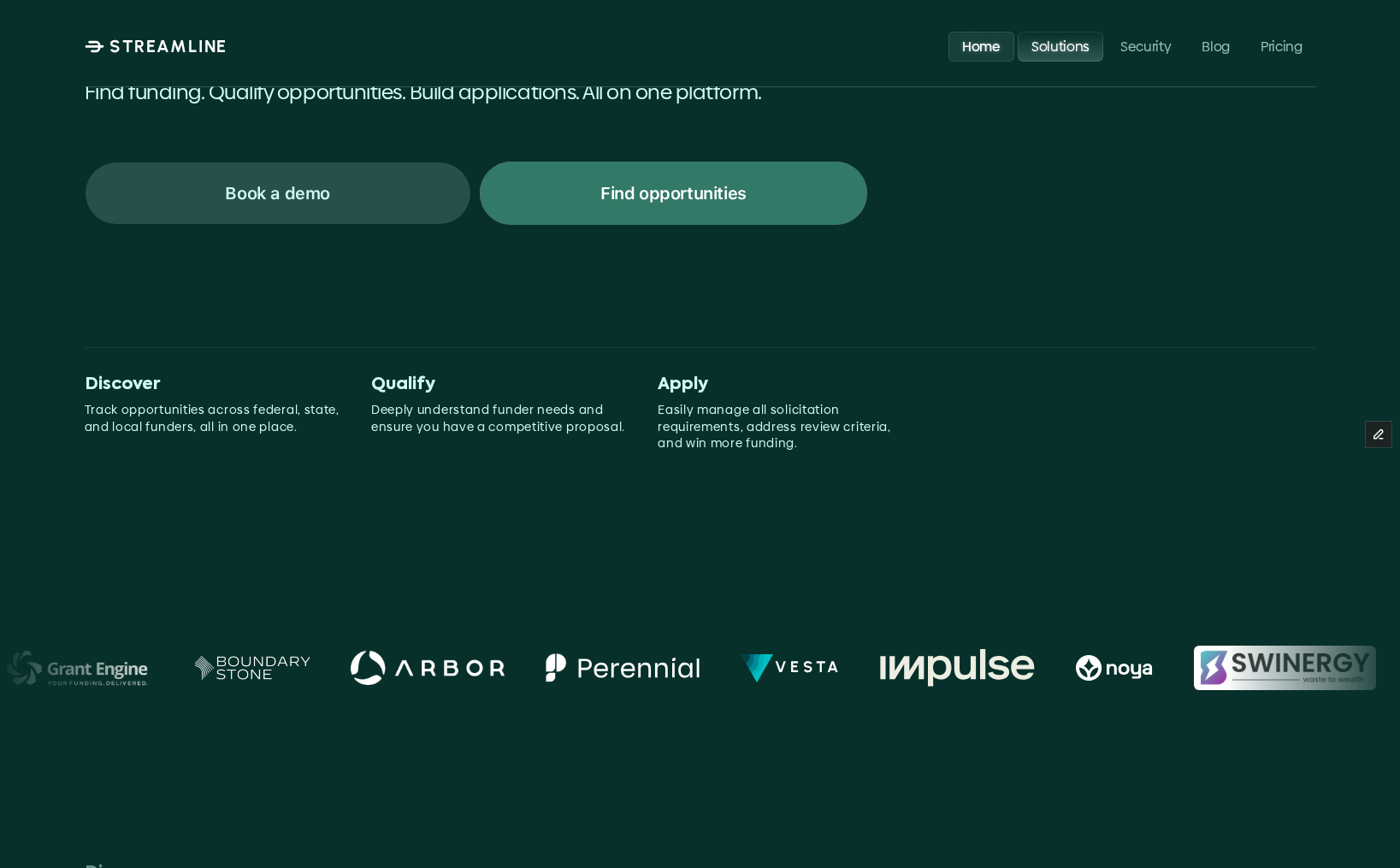
click at [1071, 42] on p "Solutions" at bounding box center [1058, 46] width 58 height 16
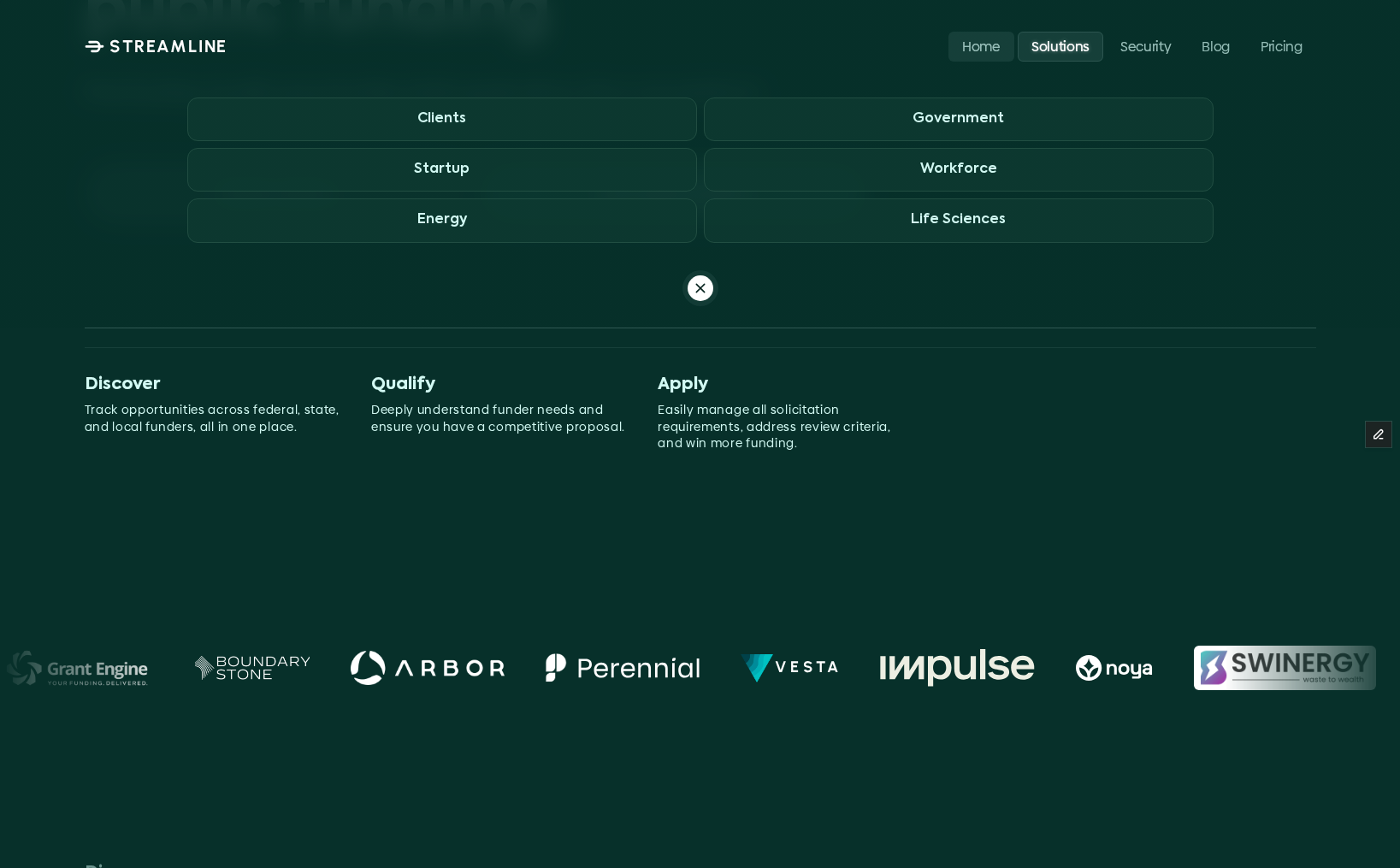
click at [1056, 44] on p "Solutions" at bounding box center [1058, 46] width 58 height 16
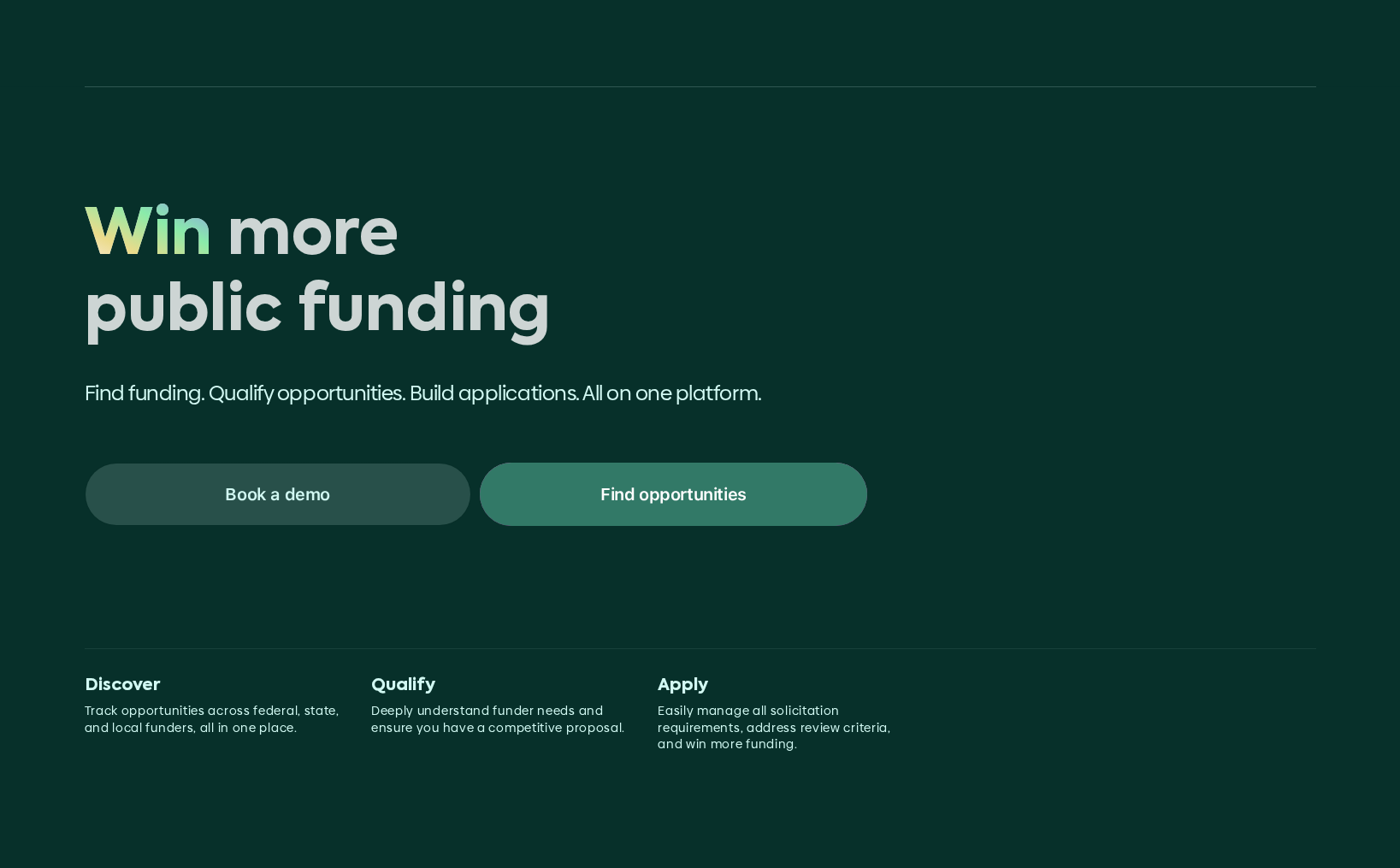
scroll to position [301, 0]
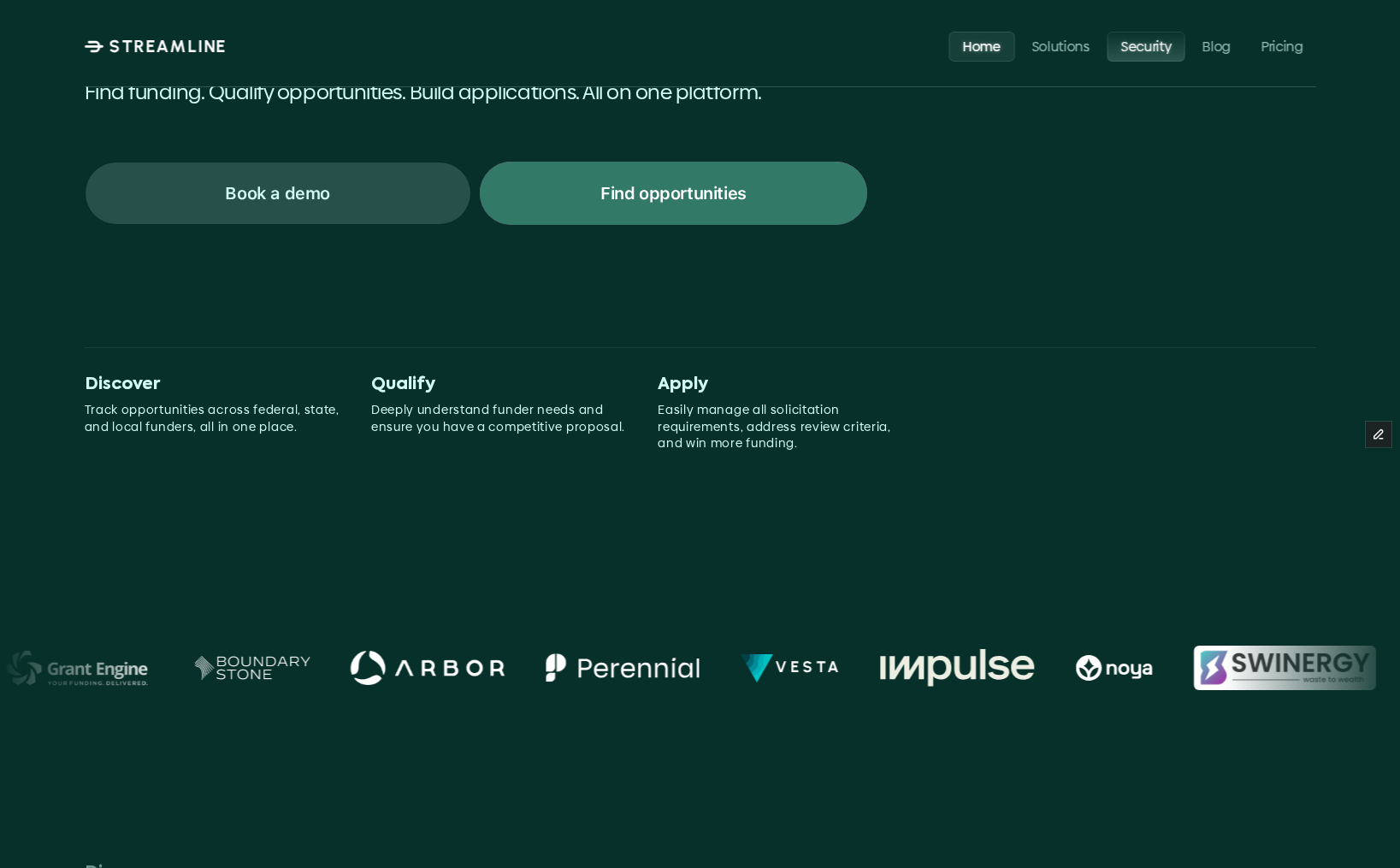
click at [1148, 54] on p "Security" at bounding box center [1145, 46] width 50 height 16
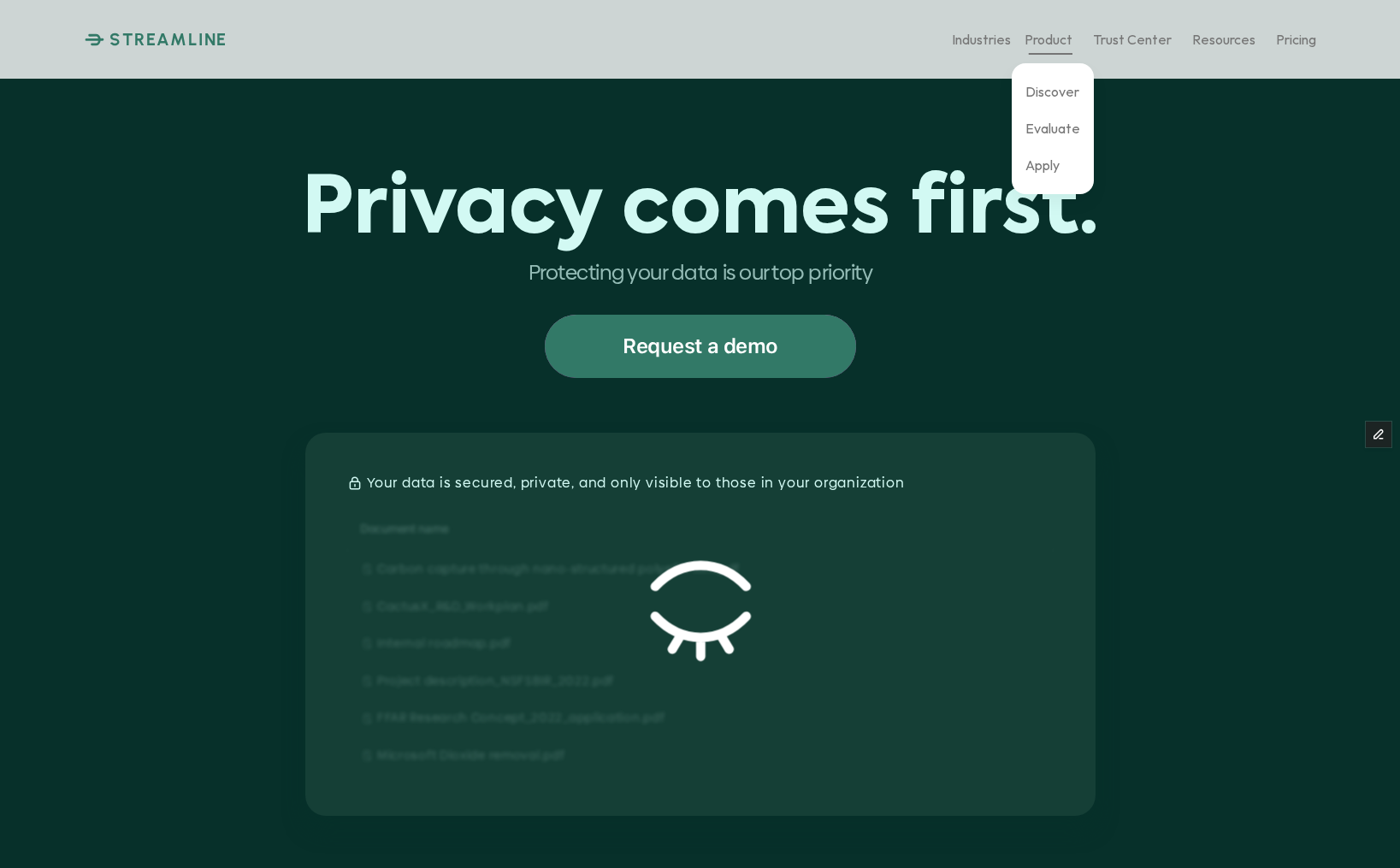
click at [1048, 42] on p "Product" at bounding box center [1048, 38] width 48 height 16
click at [1143, 38] on p "Trust Center" at bounding box center [1132, 38] width 79 height 16
click at [1154, 31] on p "Trust Center" at bounding box center [1132, 38] width 79 height 16
click at [1233, 40] on p "Resources" at bounding box center [1223, 38] width 63 height 16
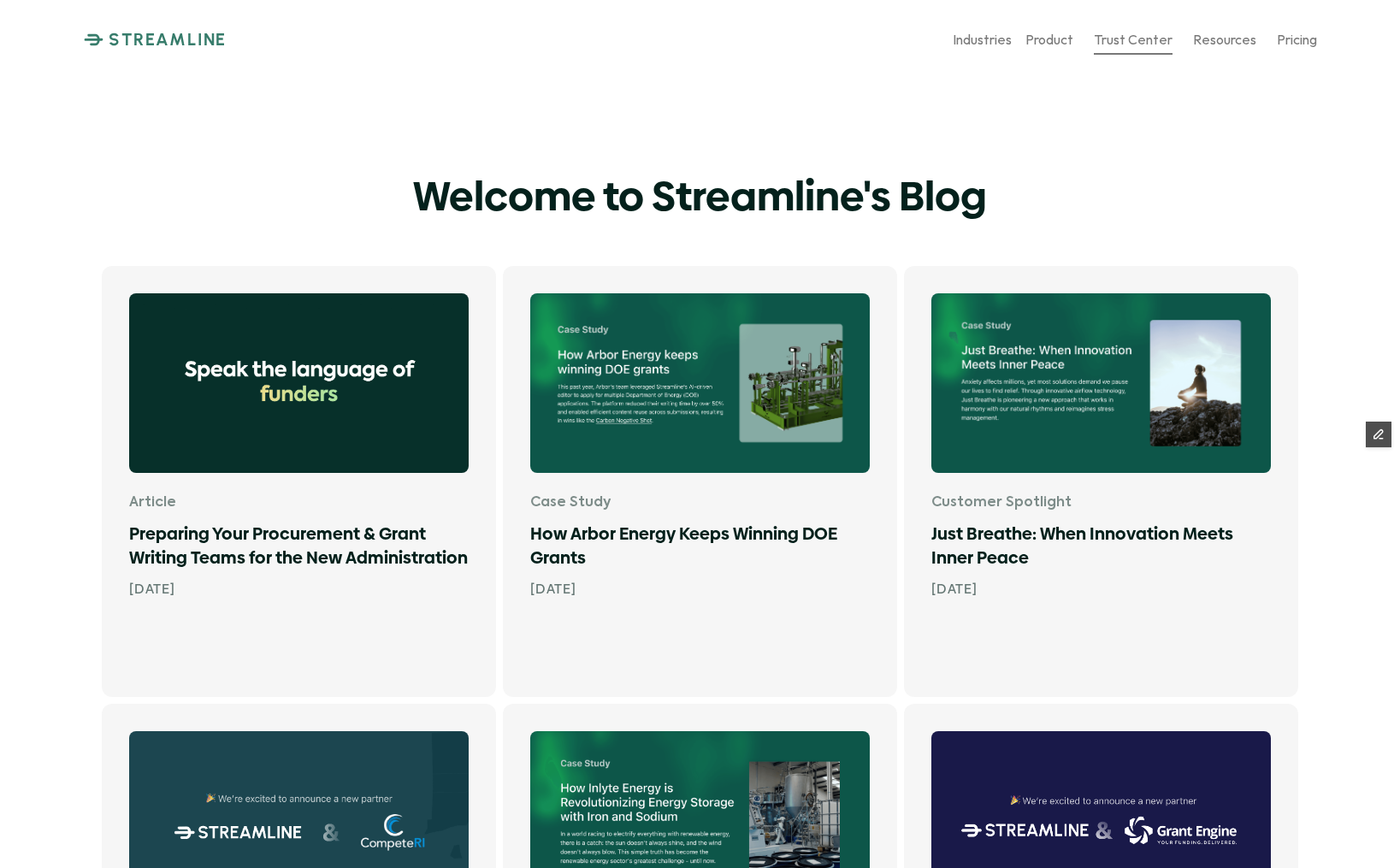
click at [1149, 42] on p "Trust Center" at bounding box center [1132, 38] width 79 height 16
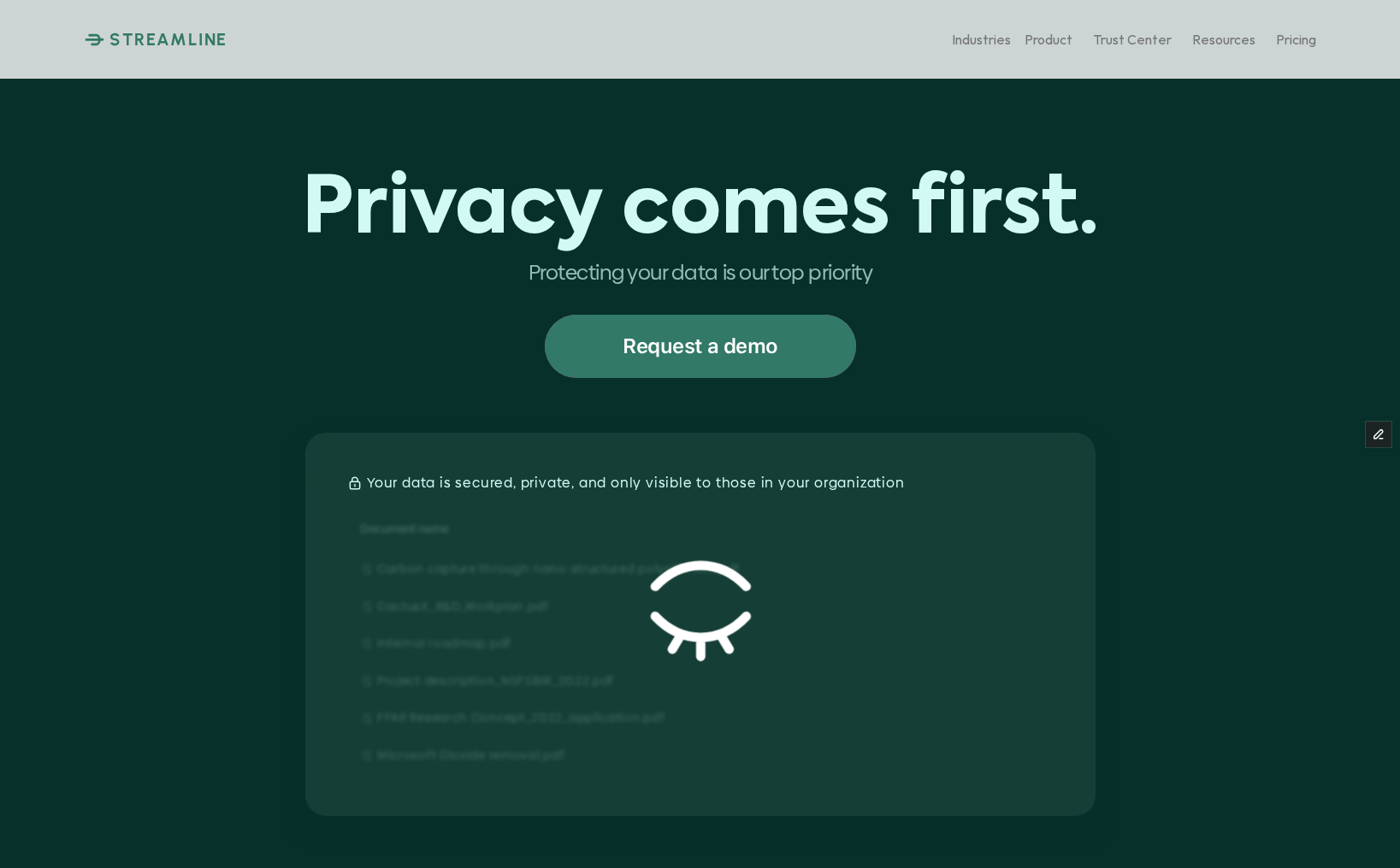
click at [180, 47] on p "STREAMLINE" at bounding box center [168, 40] width 118 height 21
